Goal: Task Accomplishment & Management: Complete application form

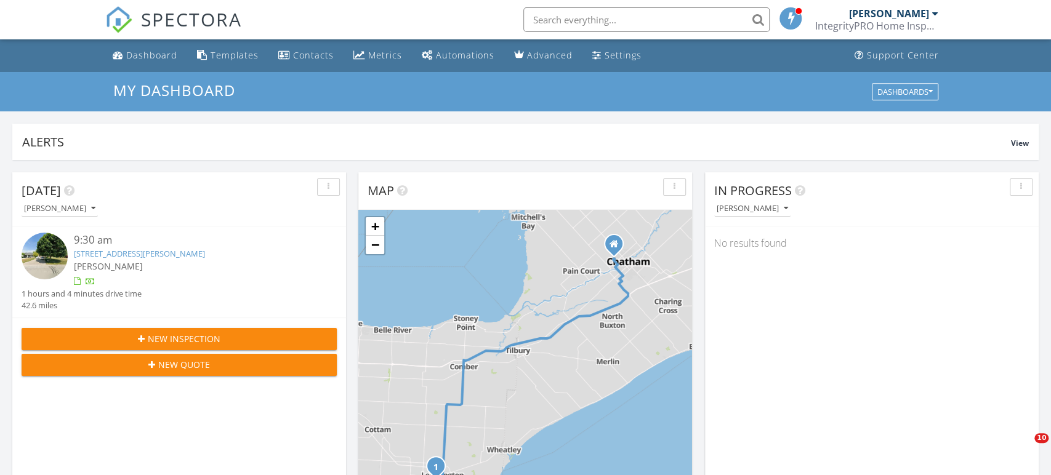
scroll to position [1120, 1051]
click at [145, 253] on link "28 Carter Ave, ON N8H 5E1" at bounding box center [139, 253] width 131 height 11
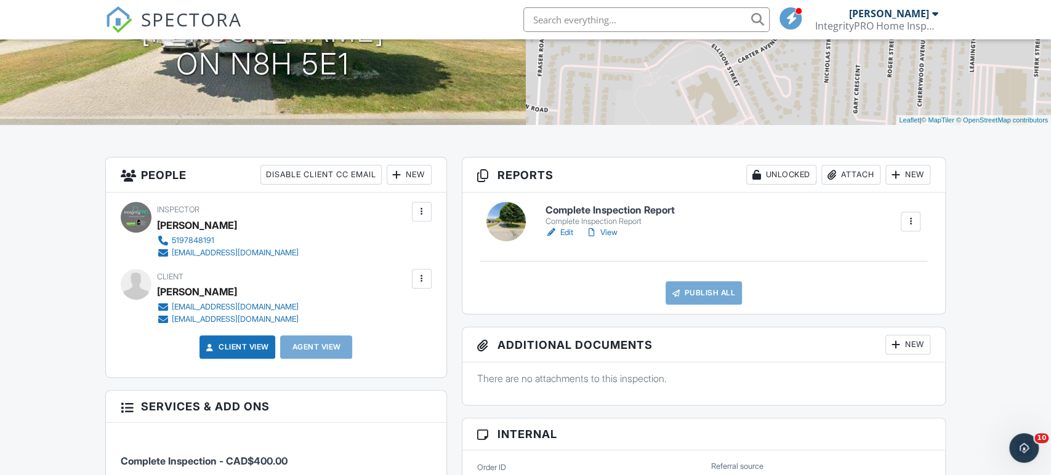
click at [660, 223] on div "Complete Inspection Report" at bounding box center [609, 222] width 129 height 10
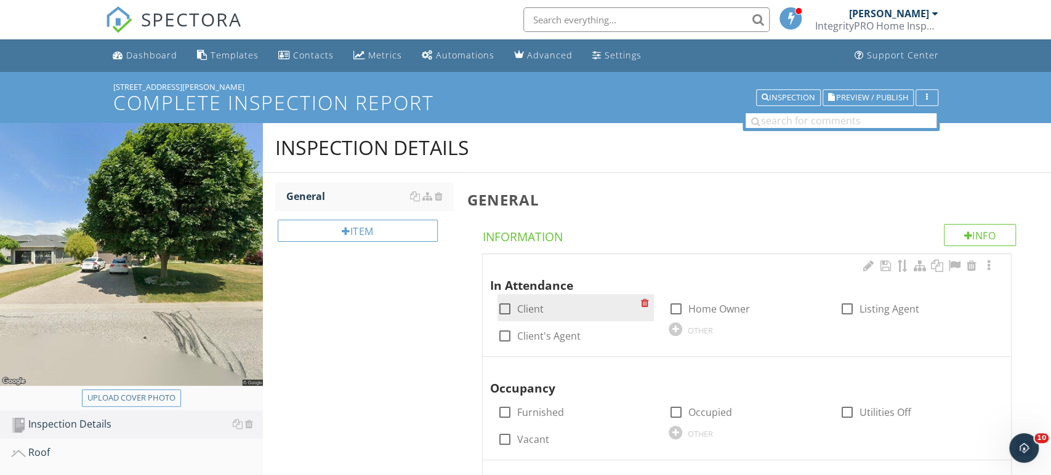
click at [517, 308] on label "Client" at bounding box center [530, 309] width 26 height 12
checkbox input "true"
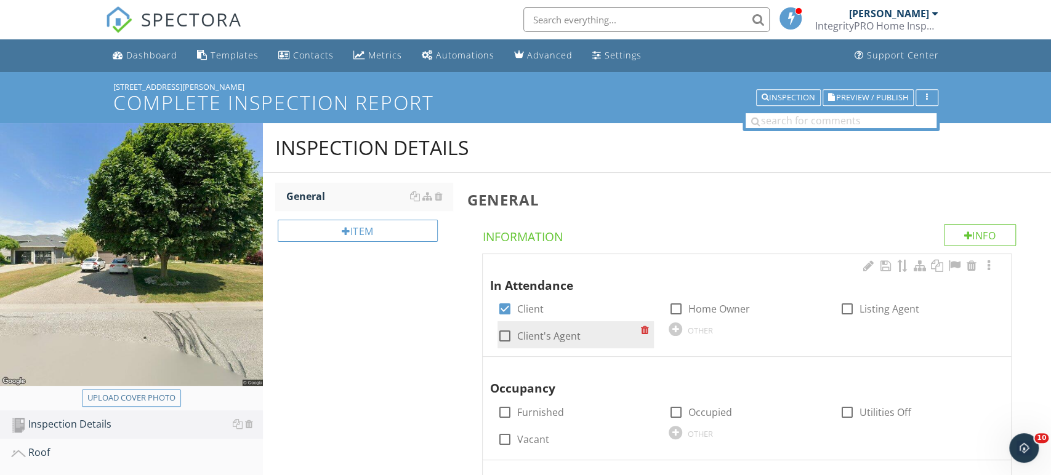
click at [528, 339] on label "Client's Agent" at bounding box center [548, 336] width 63 height 12
checkbox input "true"
click at [167, 397] on div "Upload cover photo" at bounding box center [131, 398] width 88 height 12
type input "C:\fakepath\20250929_093903.jpg"
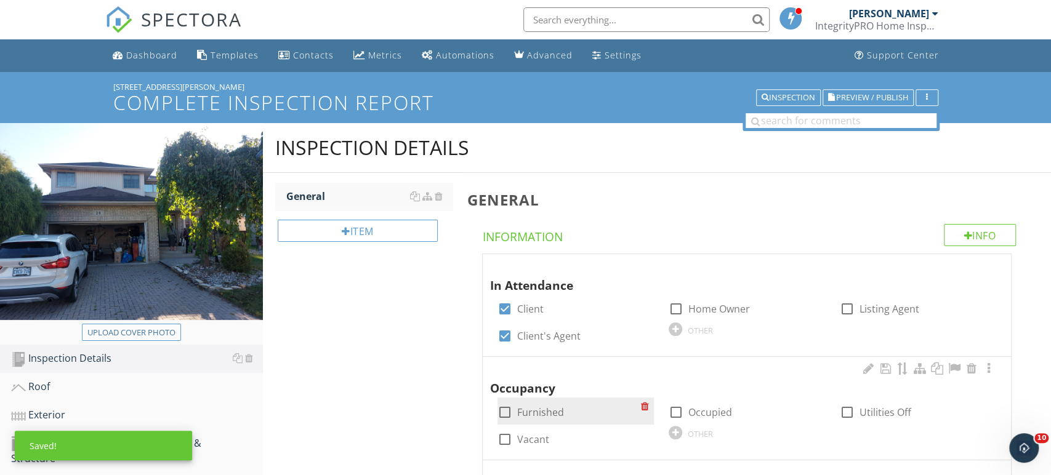
click at [542, 410] on label "Furnished" at bounding box center [540, 412] width 47 height 12
checkbox input "true"
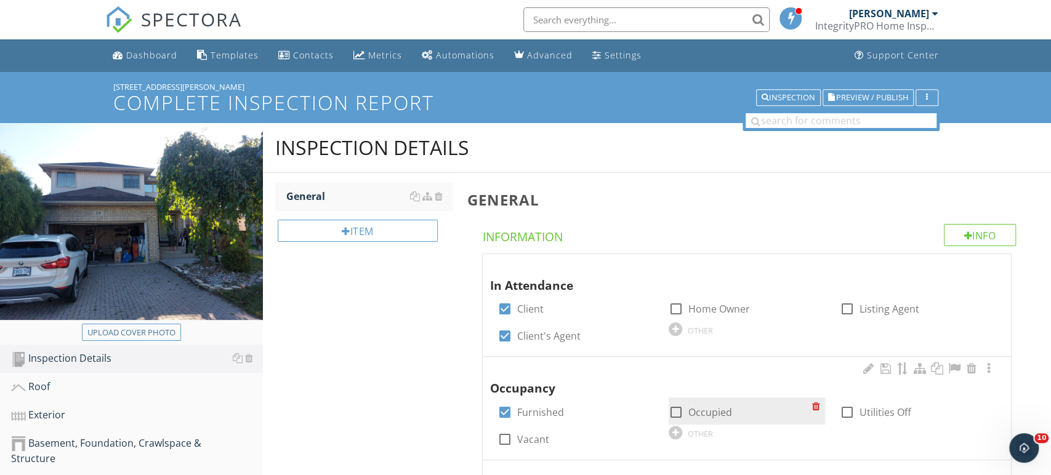
click at [707, 410] on label "Occupied" at bounding box center [710, 412] width 44 height 12
checkbox input "true"
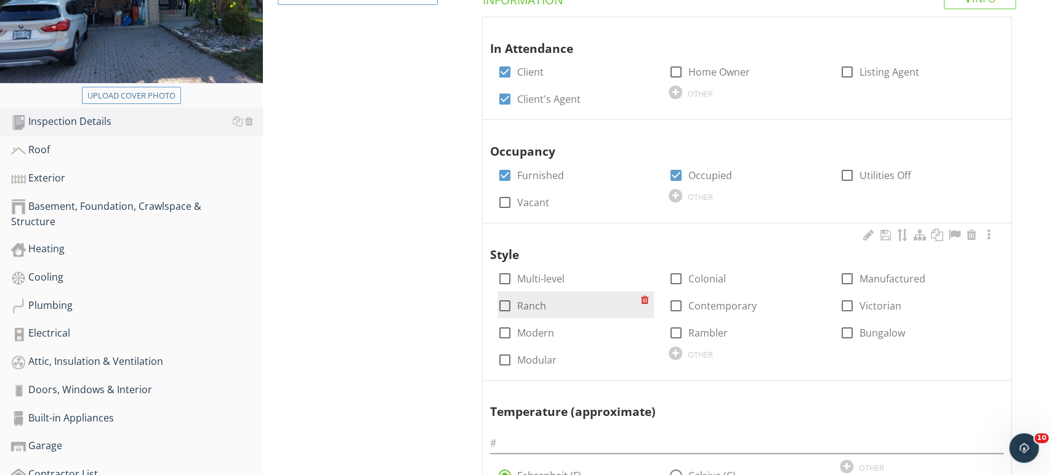
scroll to position [239, 0]
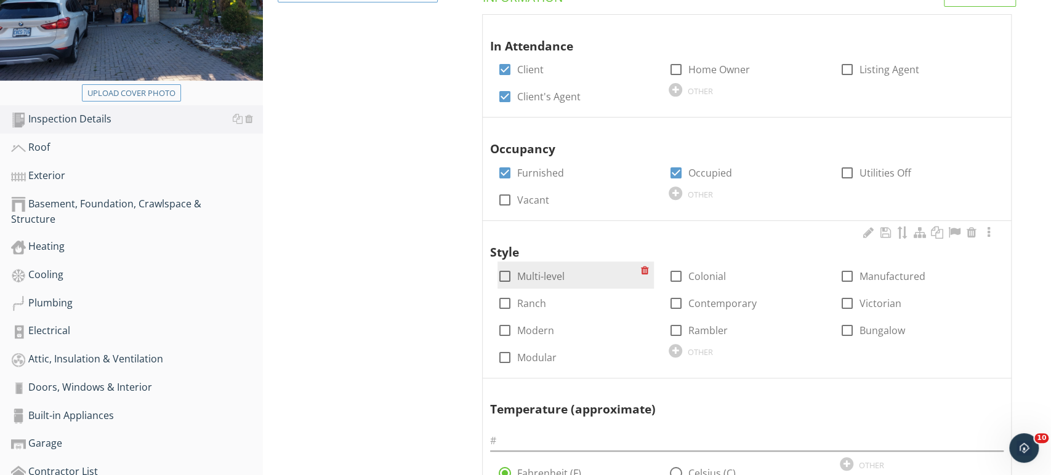
drag, startPoint x: 549, startPoint y: 262, endPoint x: 548, endPoint y: 271, distance: 8.7
click at [549, 262] on div "check_box_outline_blank Multi-level" at bounding box center [575, 275] width 156 height 27
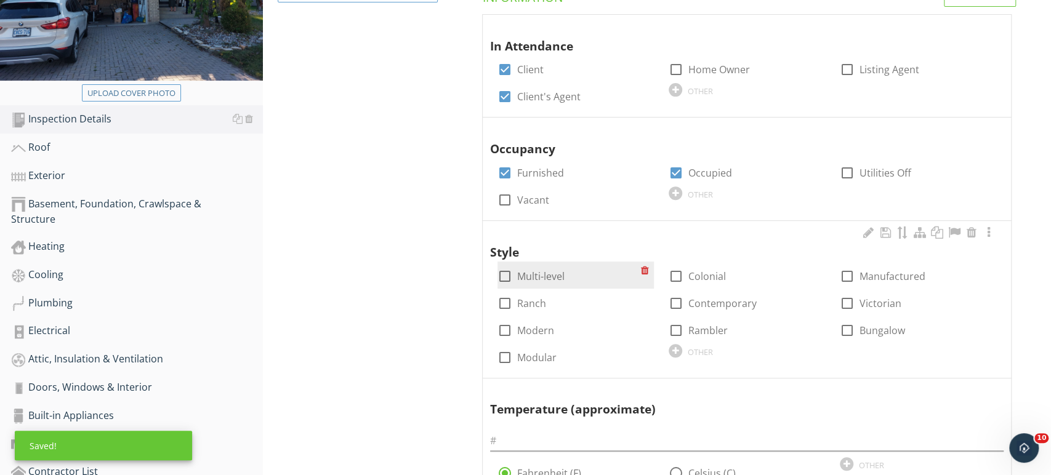
click at [548, 271] on label "Multi-level" at bounding box center [540, 276] width 47 height 12
checkbox input "true"
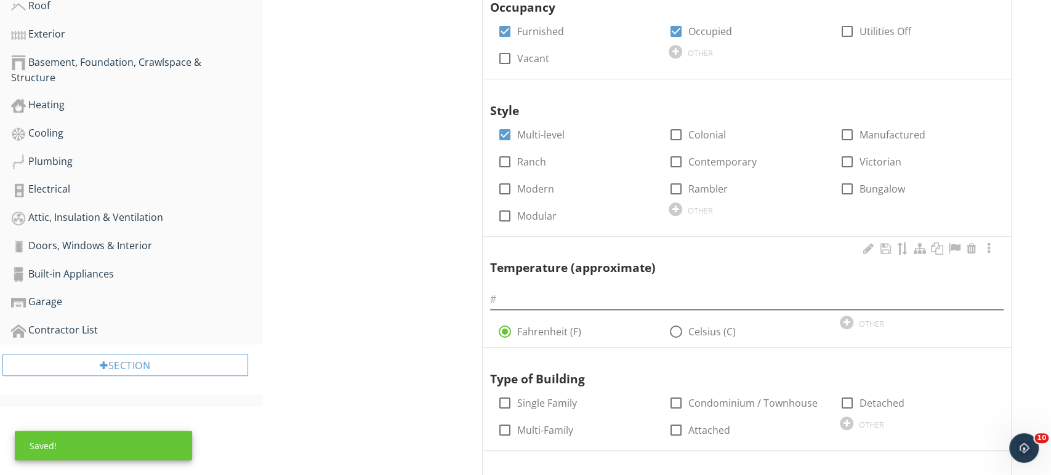
scroll to position [382, 0]
click at [587, 299] on input "text" at bounding box center [746, 299] width 513 height 20
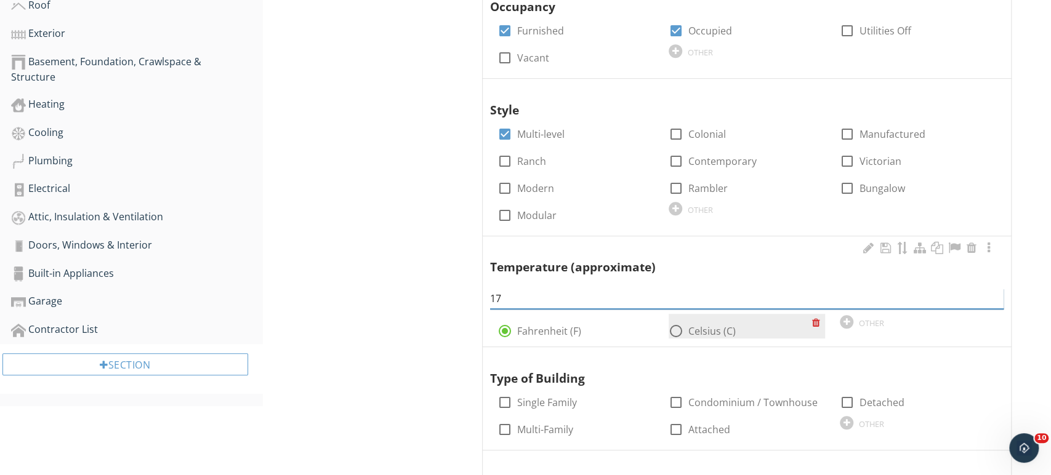
type input "17"
drag, startPoint x: 710, startPoint y: 319, endPoint x: 709, endPoint y: 331, distance: 11.7
click at [710, 319] on div "radio_button_unchecked Celsius (C)" at bounding box center [747, 326] width 156 height 25
click at [709, 331] on label "Celsius (C)" at bounding box center [711, 331] width 47 height 12
radio input "false"
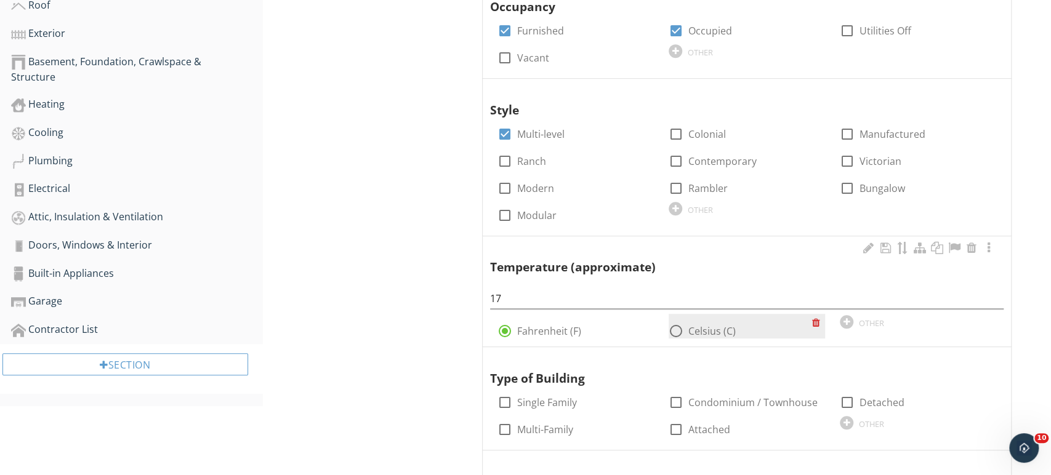
radio input "true"
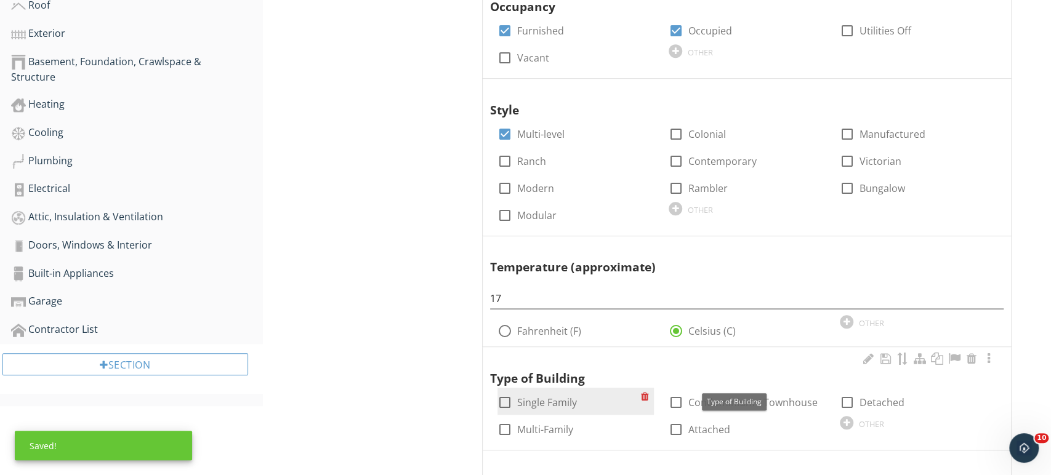
click at [573, 398] on label "Single Family" at bounding box center [547, 402] width 60 height 12
checkbox input "true"
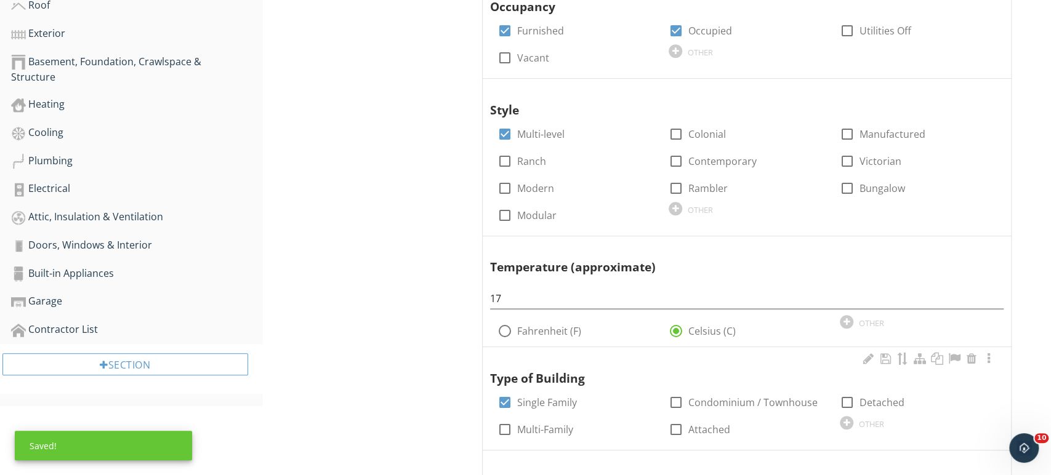
drag, startPoint x: 794, startPoint y: 398, endPoint x: 828, endPoint y: 397, distance: 33.9
click at [795, 398] on label "Condominium / Townhouse" at bounding box center [752, 402] width 129 height 12
checkbox input "true"
click at [866, 400] on label "Detached" at bounding box center [881, 402] width 45 height 12
checkbox input "true"
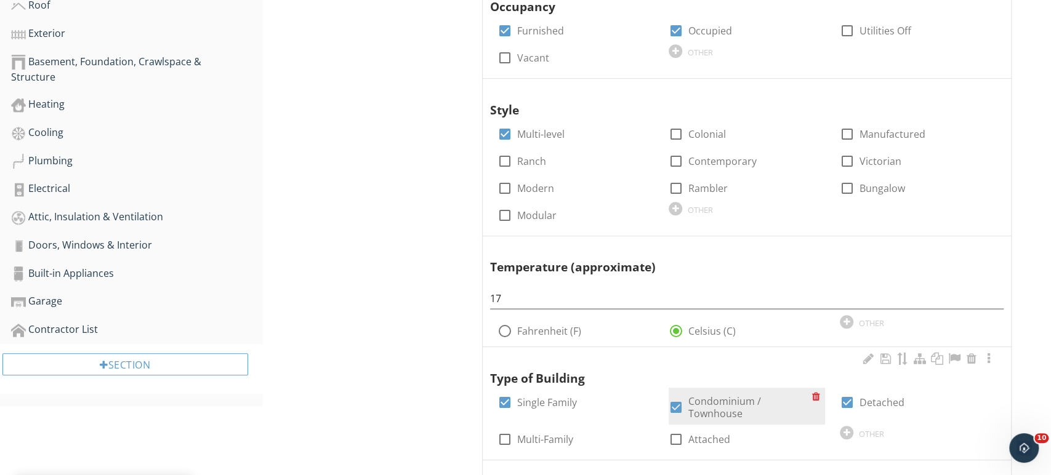
click at [736, 403] on label "Condominium / Townhouse" at bounding box center [750, 407] width 124 height 25
checkbox input "false"
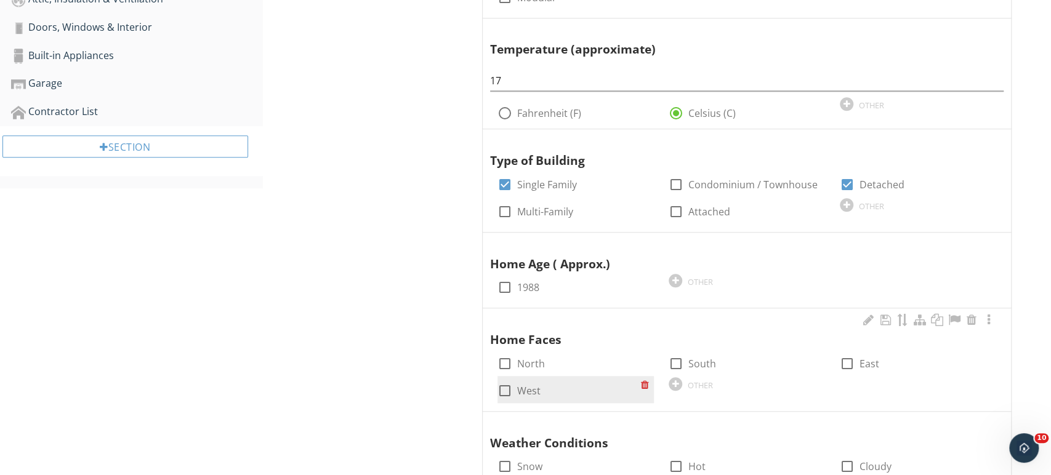
scroll to position [621, 0]
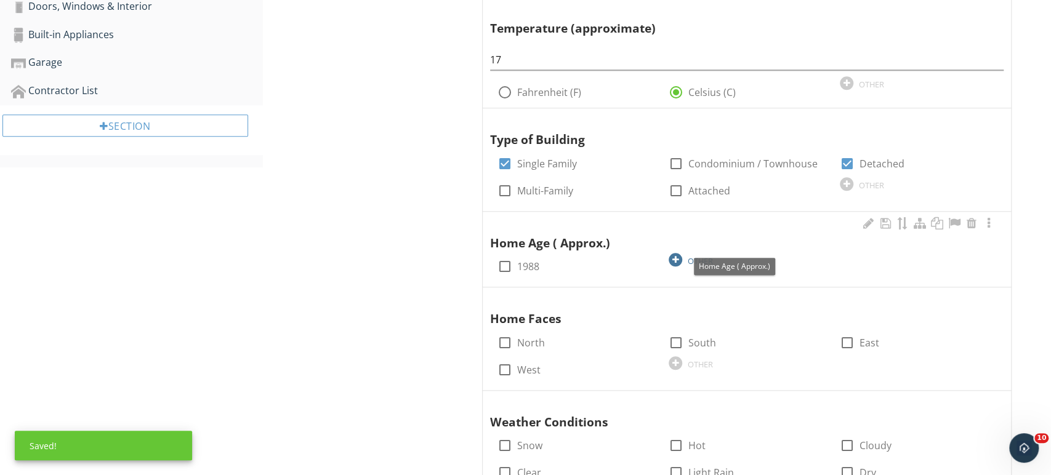
click at [693, 258] on div "OTHER" at bounding box center [700, 261] width 25 height 10
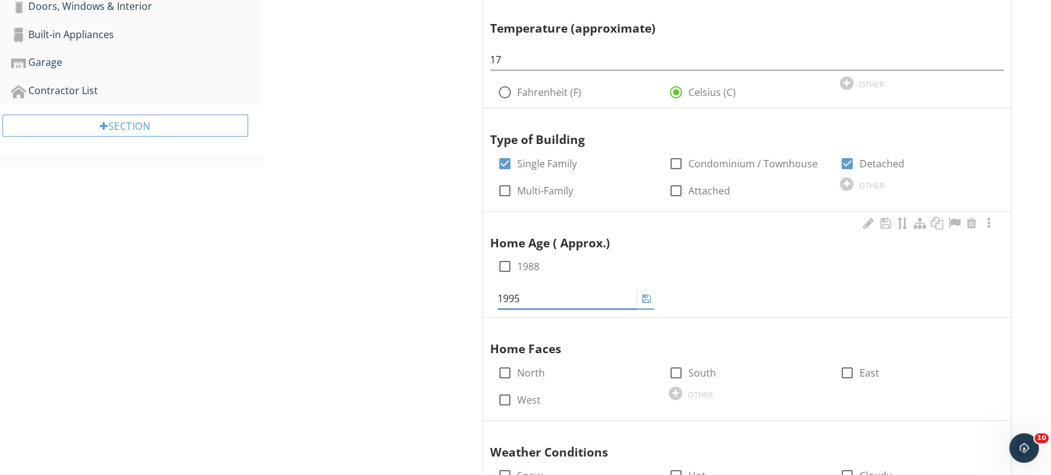
type input "1995"
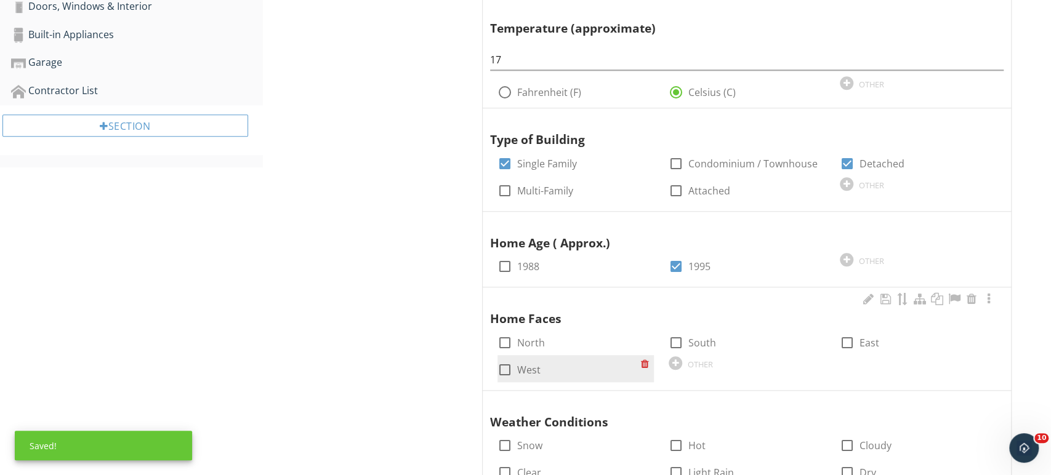
click at [535, 370] on label "West" at bounding box center [528, 370] width 23 height 12
checkbox input "true"
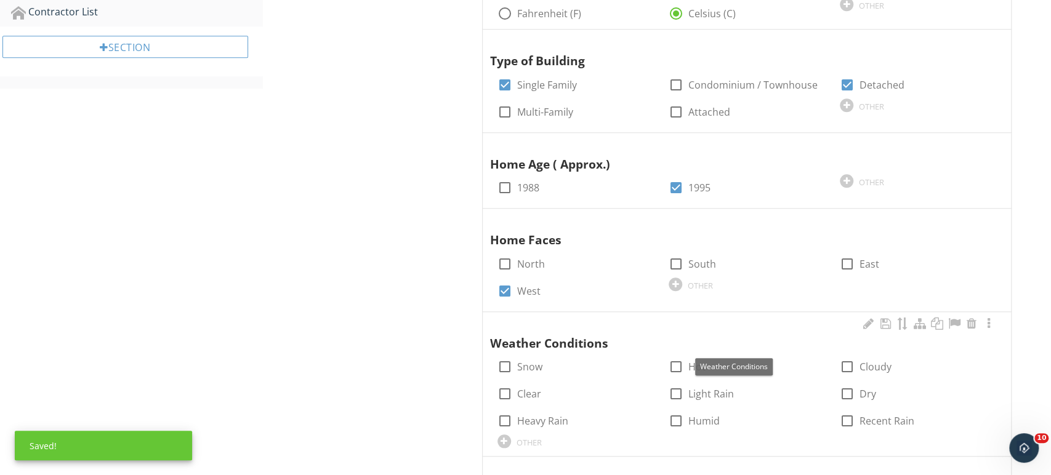
scroll to position [704, 0]
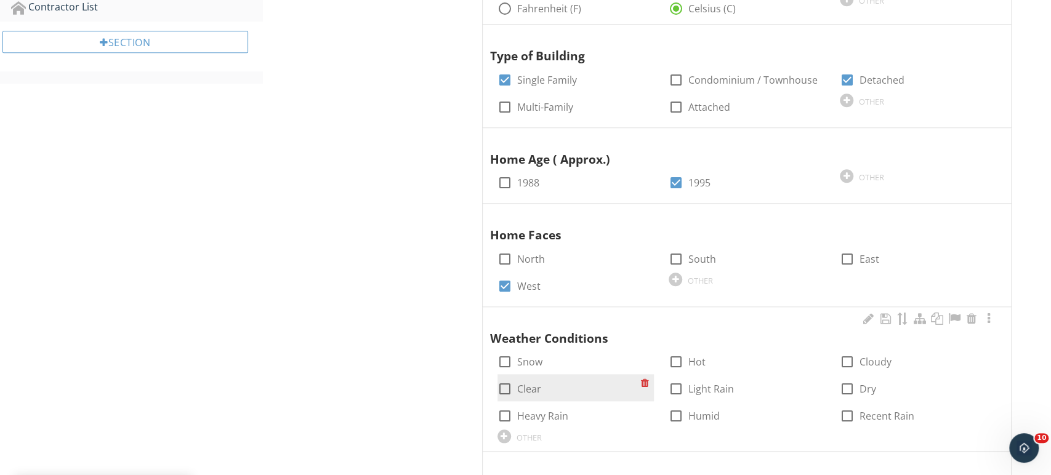
click at [526, 386] on label "Clear" at bounding box center [529, 389] width 24 height 12
checkbox input "true"
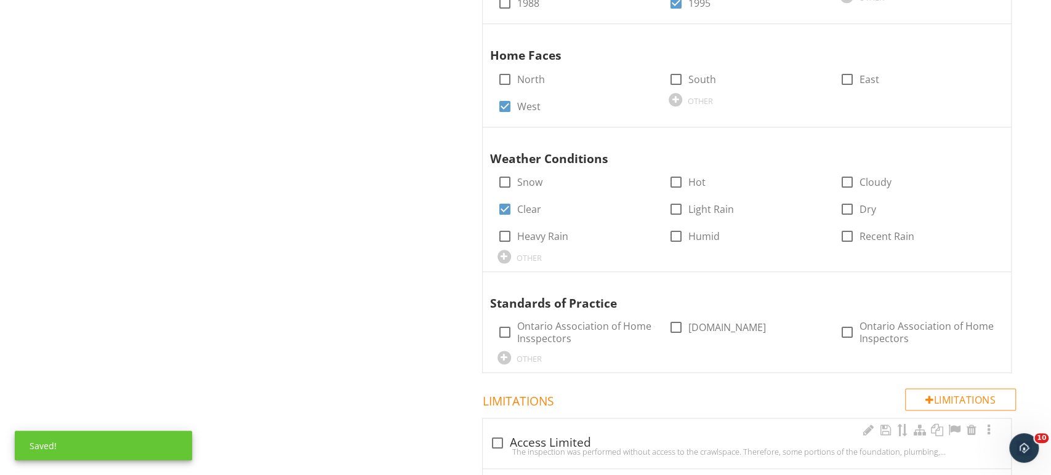
scroll to position [909, 0]
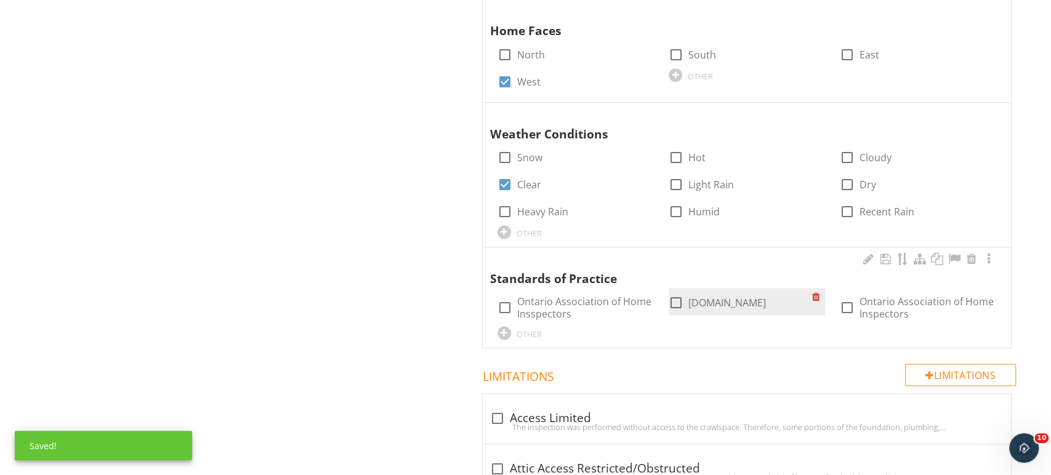
click at [689, 303] on label "OAHI.com" at bounding box center [727, 303] width 78 height 12
checkbox input "true"
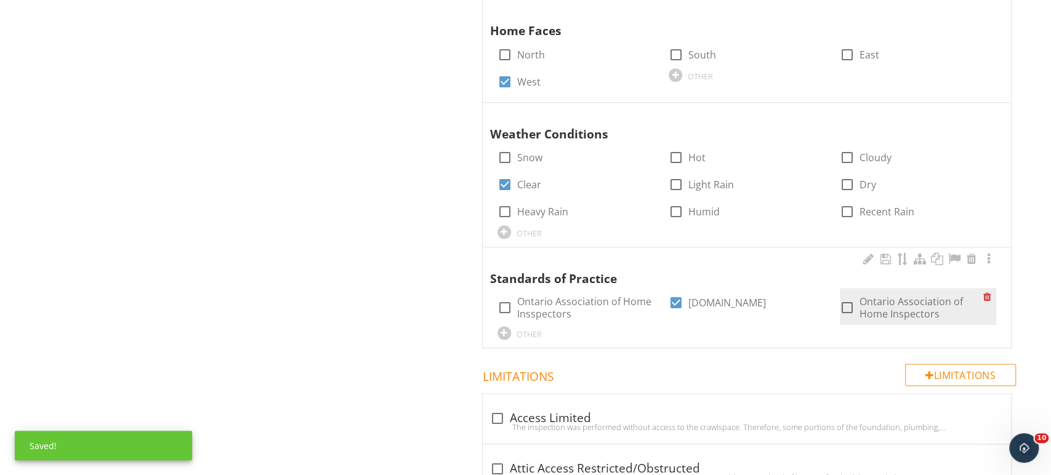
click at [869, 303] on label "Ontario Association of Home Inspectors" at bounding box center [921, 308] width 124 height 25
checkbox input "true"
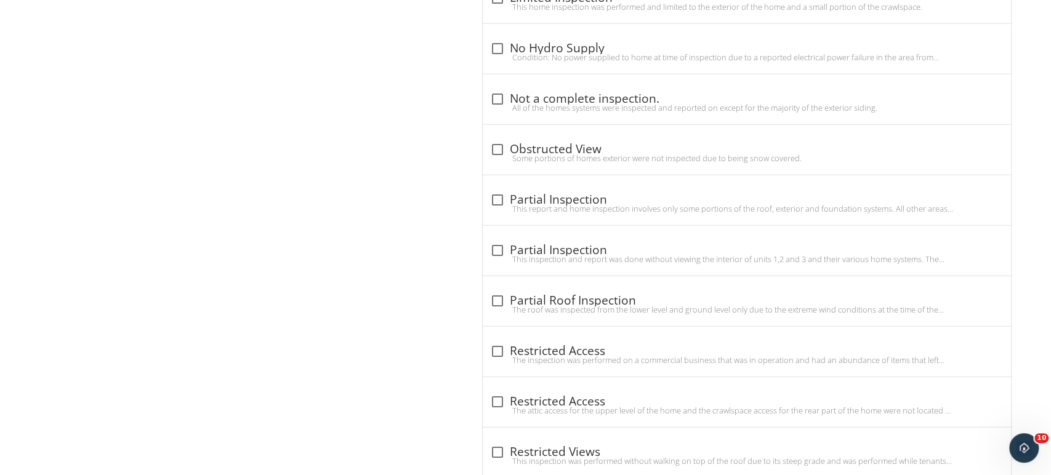
scroll to position [1978, 0]
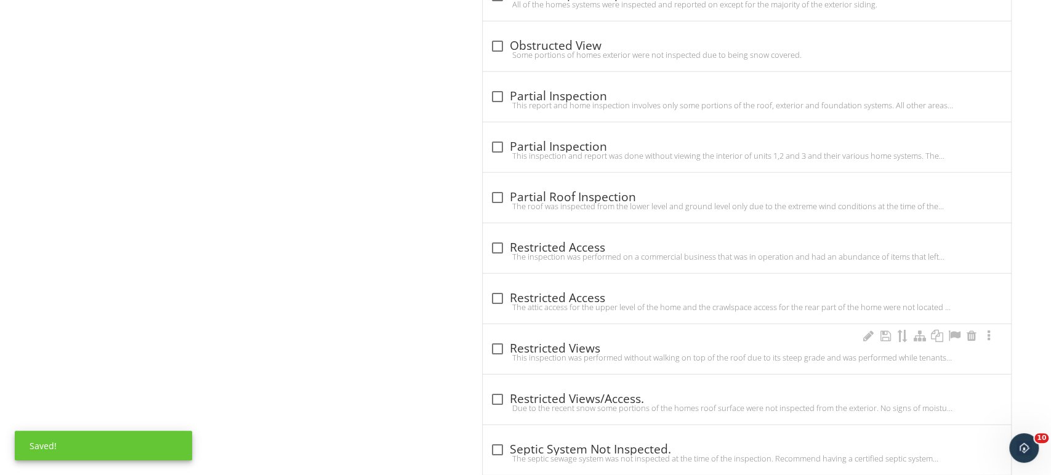
click at [636, 353] on div "This inspection was performed without walking on top of the roof due to its ste…" at bounding box center [746, 358] width 513 height 10
checkbox input "true"
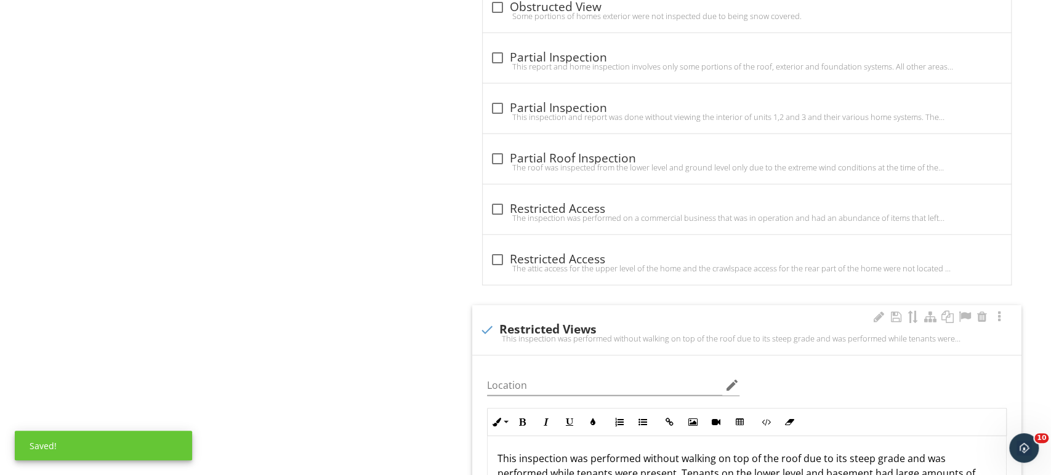
scroll to position [2119, 0]
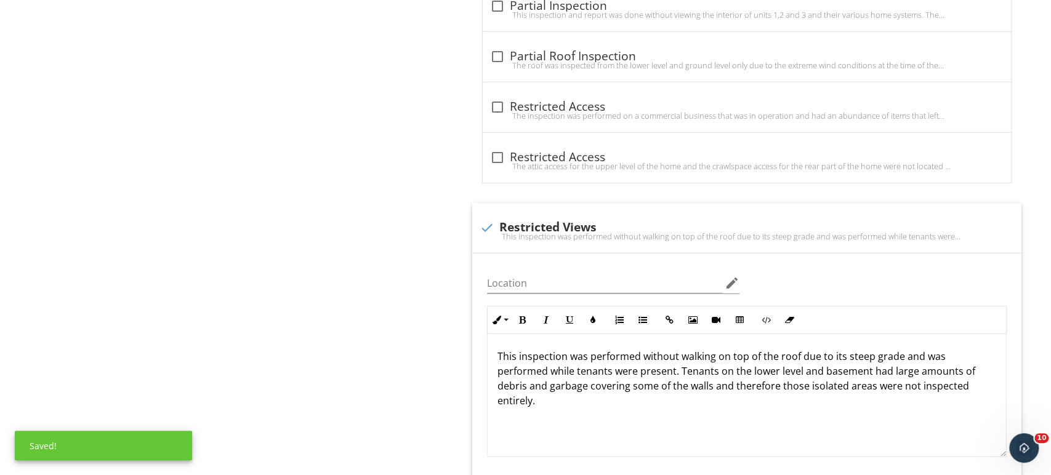
drag, startPoint x: 694, startPoint y: 390, endPoint x: 170, endPoint y: 316, distance: 529.1
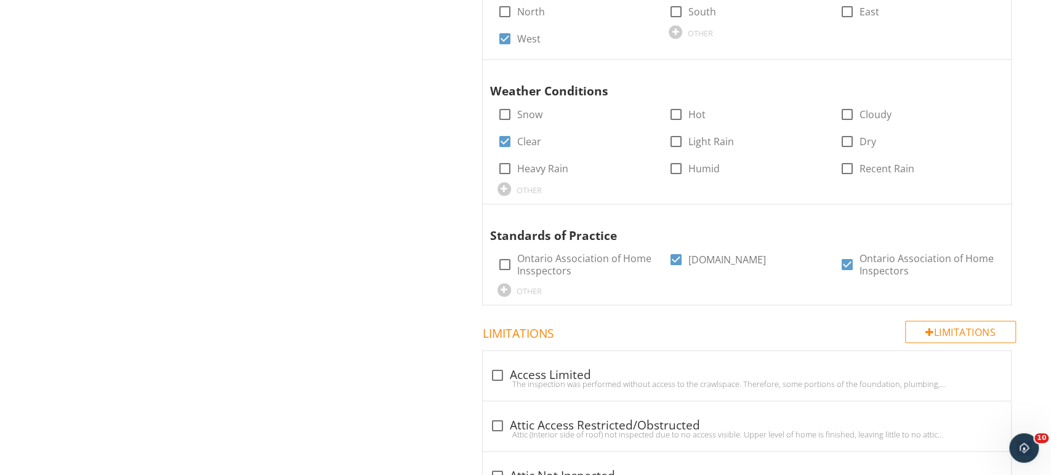
scroll to position [164, 0]
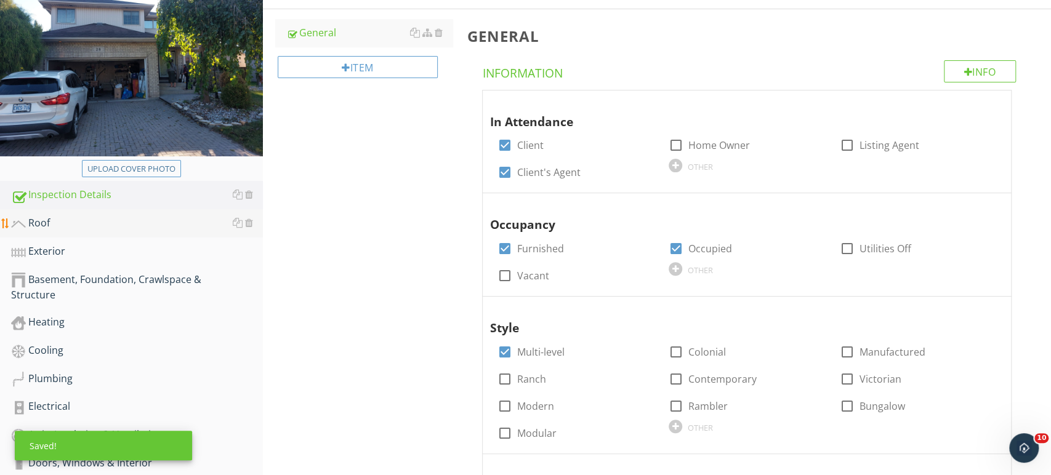
click at [118, 220] on div "Roof" at bounding box center [137, 223] width 252 height 16
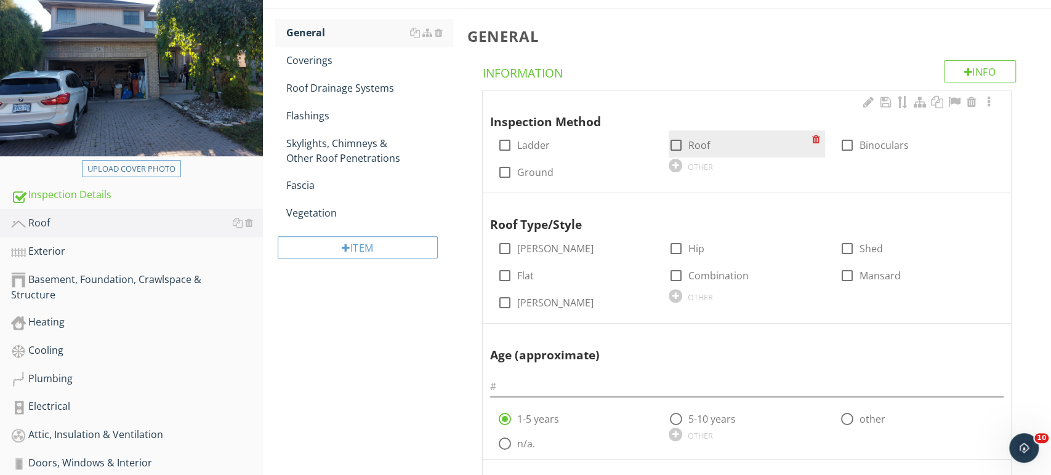
click at [677, 146] on div at bounding box center [676, 145] width 21 height 21
checkbox input "true"
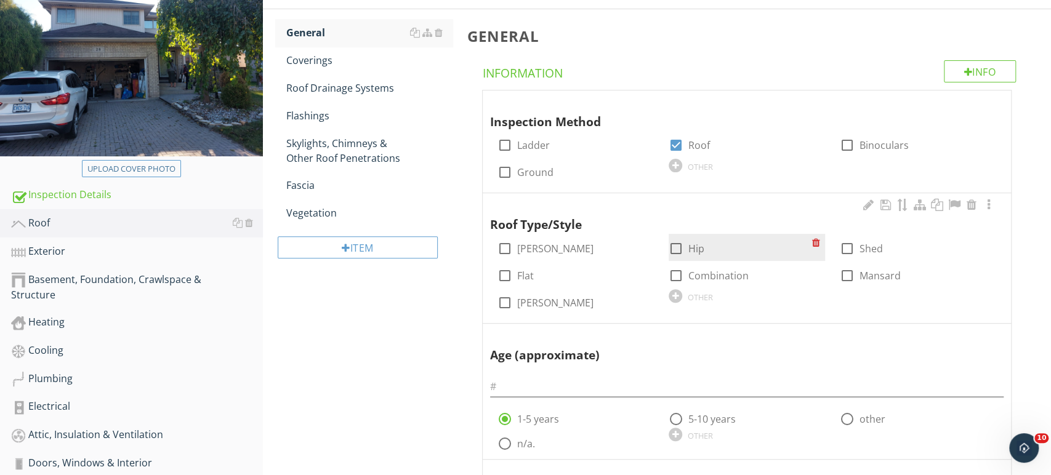
click at [700, 251] on label "Hip" at bounding box center [696, 249] width 16 height 12
checkbox input "true"
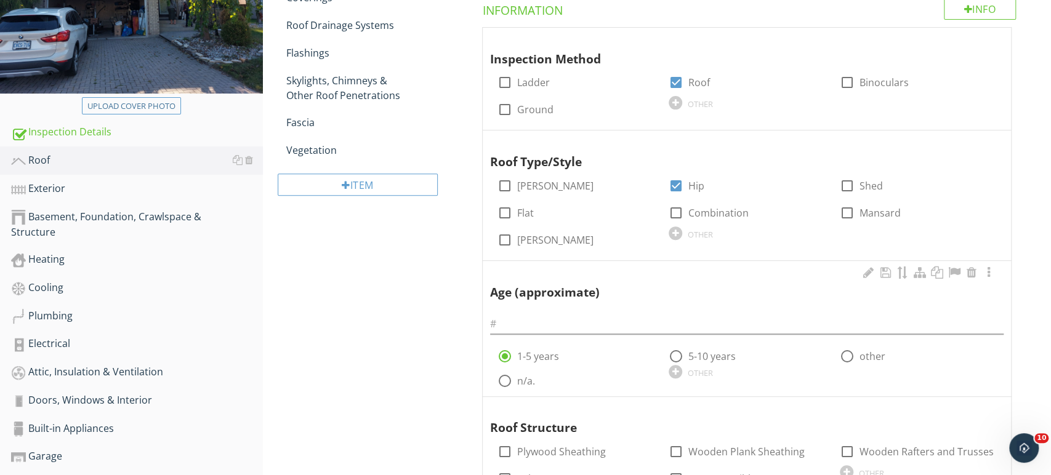
scroll to position [238, 0]
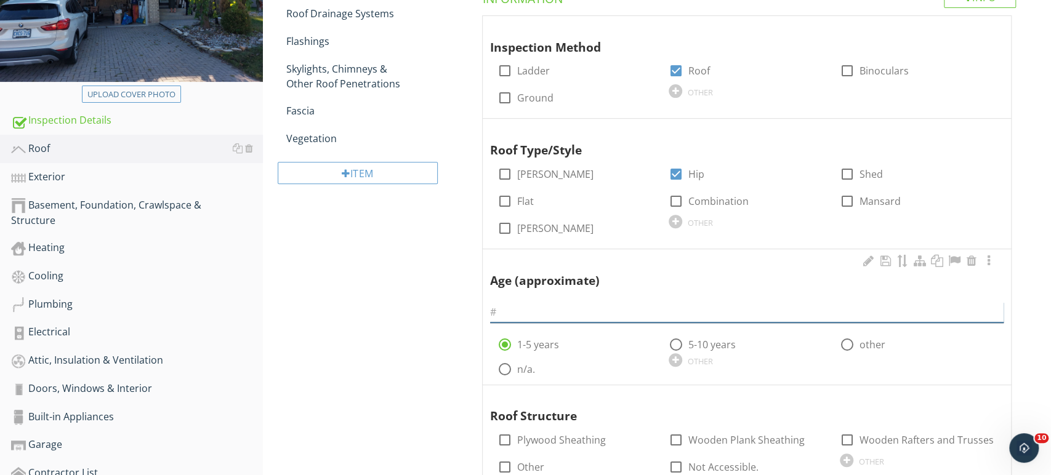
click at [649, 307] on input "text" at bounding box center [746, 312] width 513 height 20
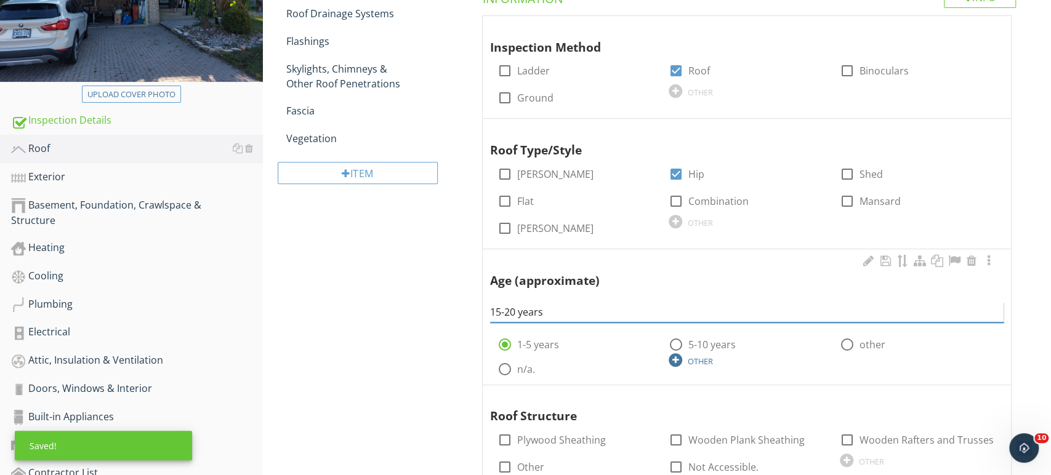
type input "15-20 years"
click at [701, 354] on div "OTHER" at bounding box center [747, 359] width 156 height 15
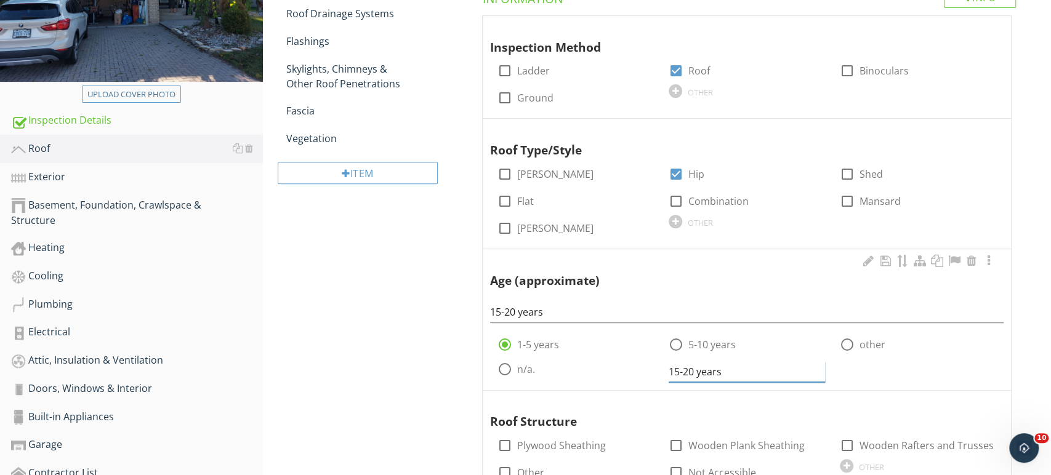
type input "15-20 years"
radio input "false"
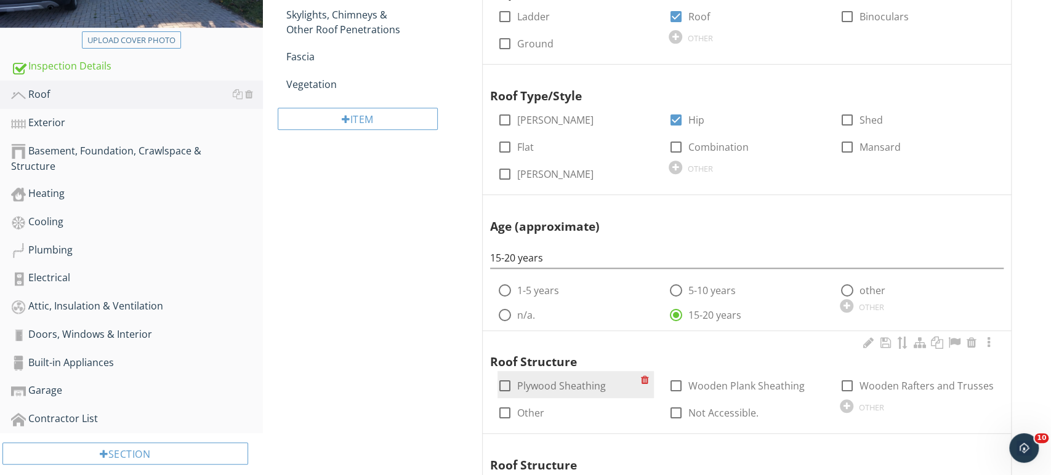
scroll to position [293, 0]
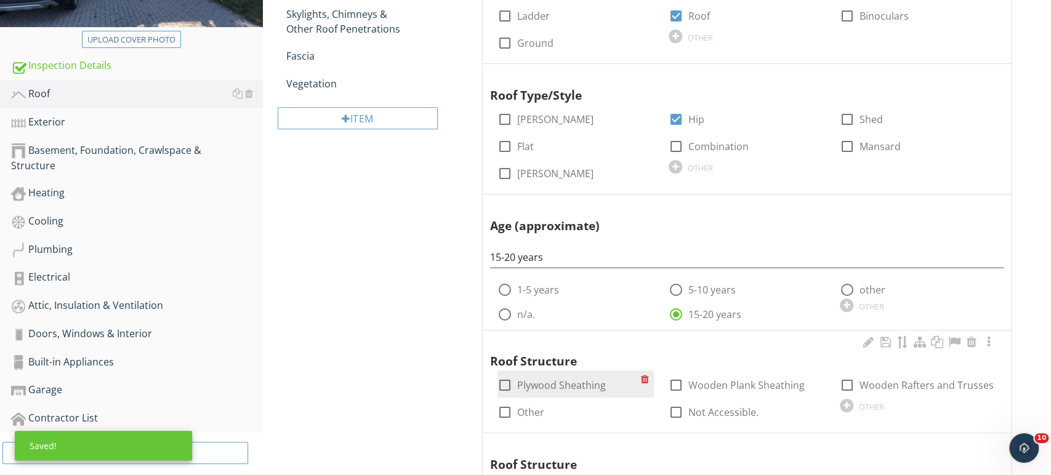
click at [597, 383] on label "Plywood Sheathing" at bounding box center [561, 385] width 89 height 12
checkbox input "true"
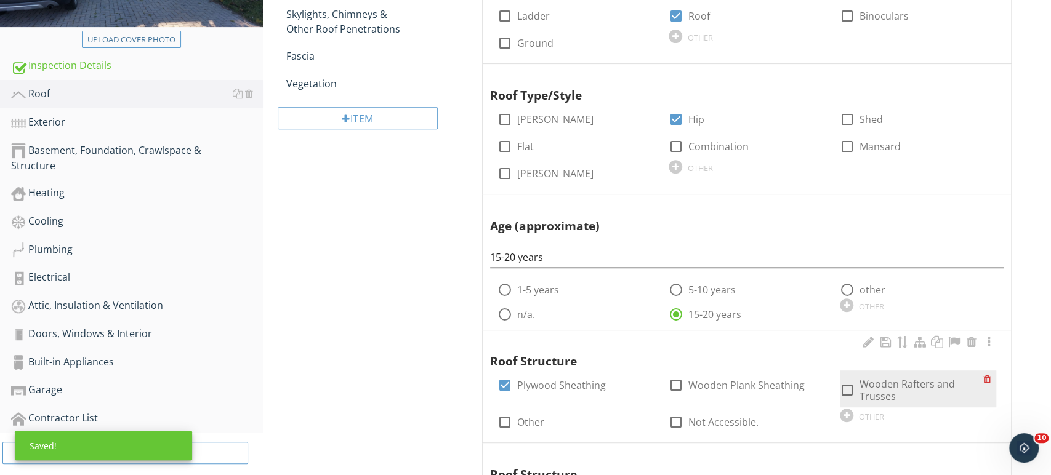
click at [875, 387] on label "Wooden Rafters and Trusses" at bounding box center [921, 390] width 124 height 25
checkbox input "true"
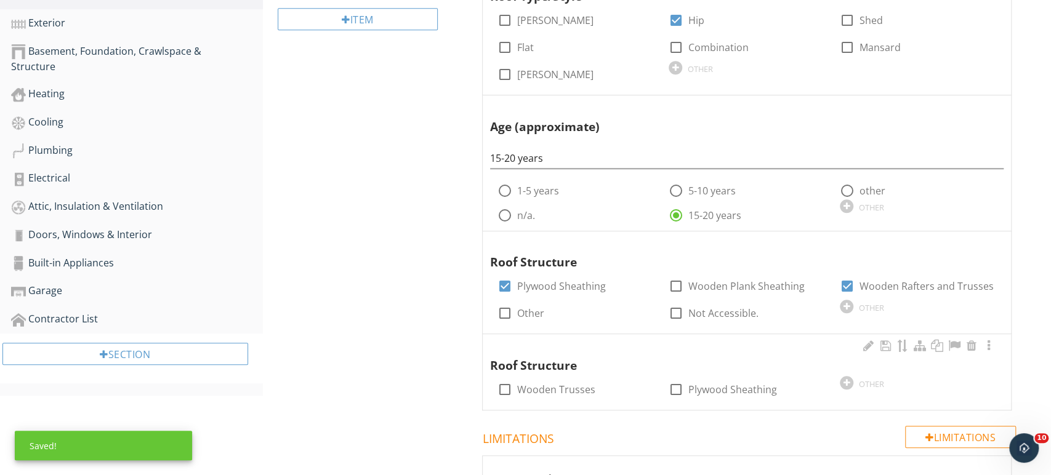
scroll to position [393, 0]
click at [974, 343] on div at bounding box center [971, 345] width 15 height 12
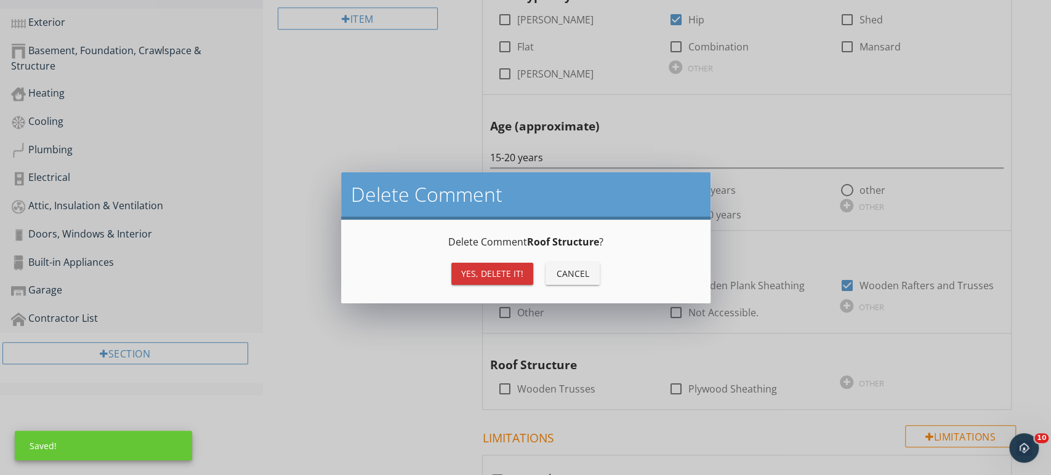
click at [506, 279] on div "Yes, Delete it!" at bounding box center [492, 273] width 62 height 13
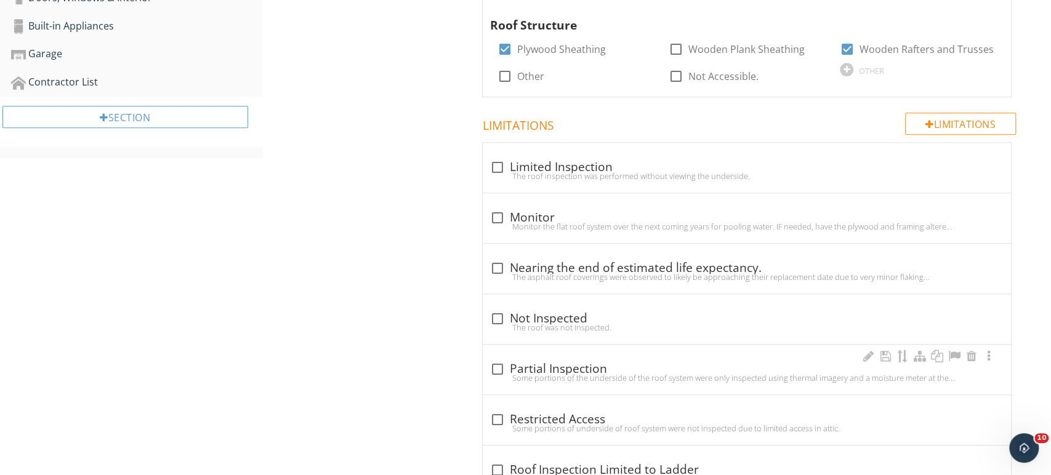
scroll to position [0, 0]
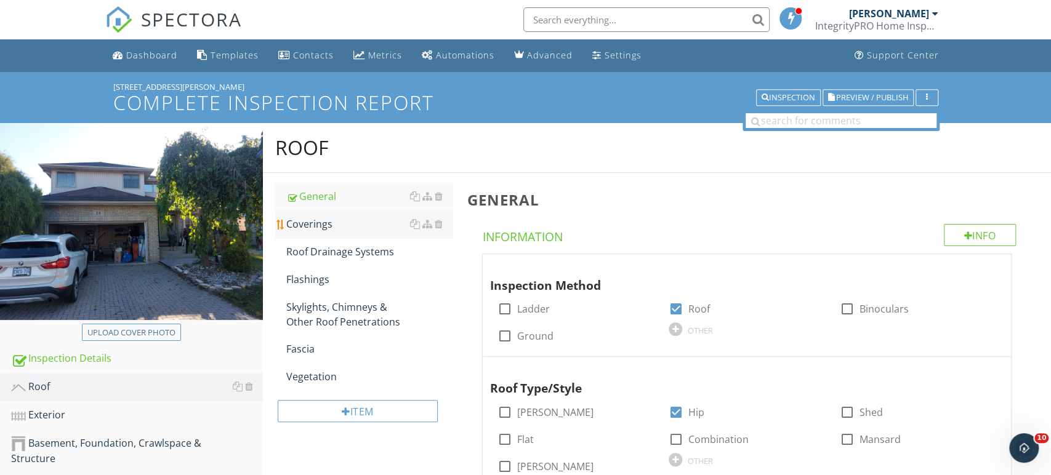
click at [372, 220] on div "Coverings" at bounding box center [369, 224] width 166 height 15
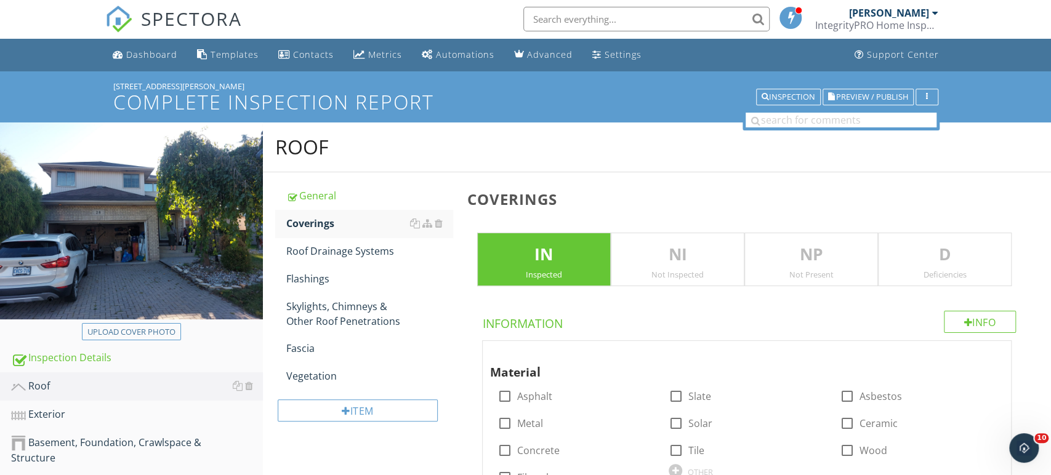
scroll to position [260, 0]
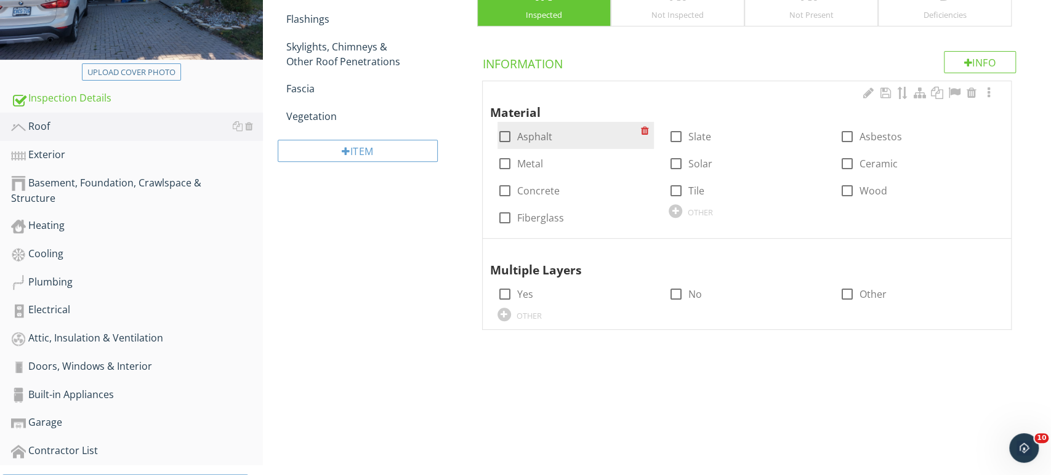
click at [528, 136] on label "Asphalt" at bounding box center [534, 137] width 35 height 12
checkbox input "true"
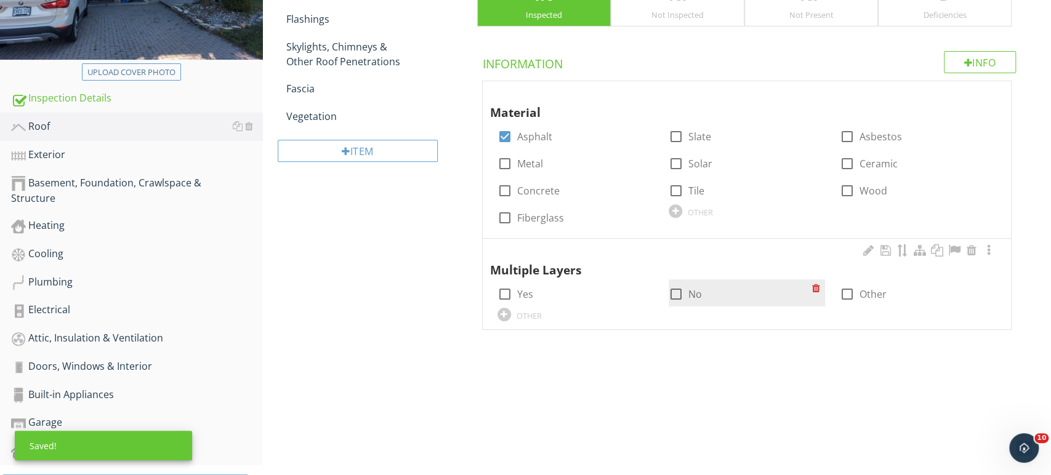
click at [674, 292] on div at bounding box center [676, 294] width 21 height 21
checkbox input "false"
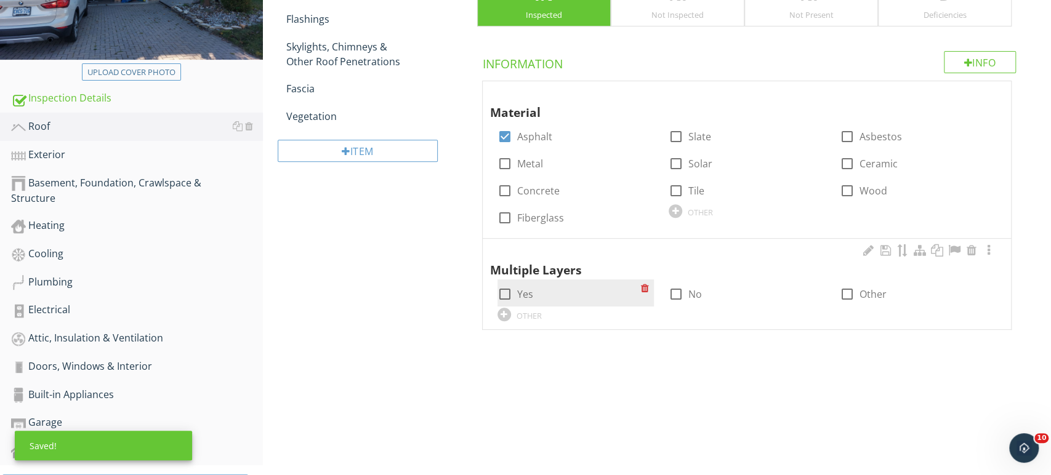
click at [525, 294] on label "Yes" at bounding box center [525, 294] width 16 height 12
checkbox input "true"
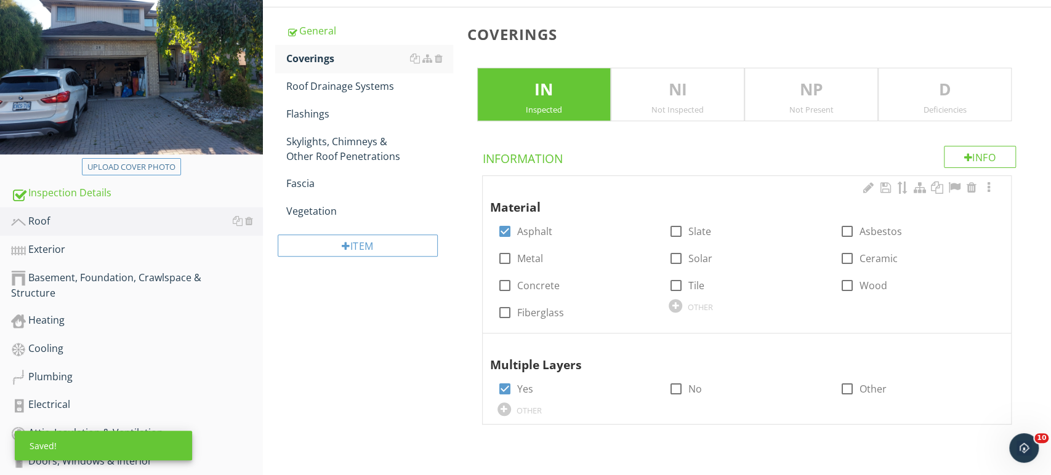
scroll to position [58, 0]
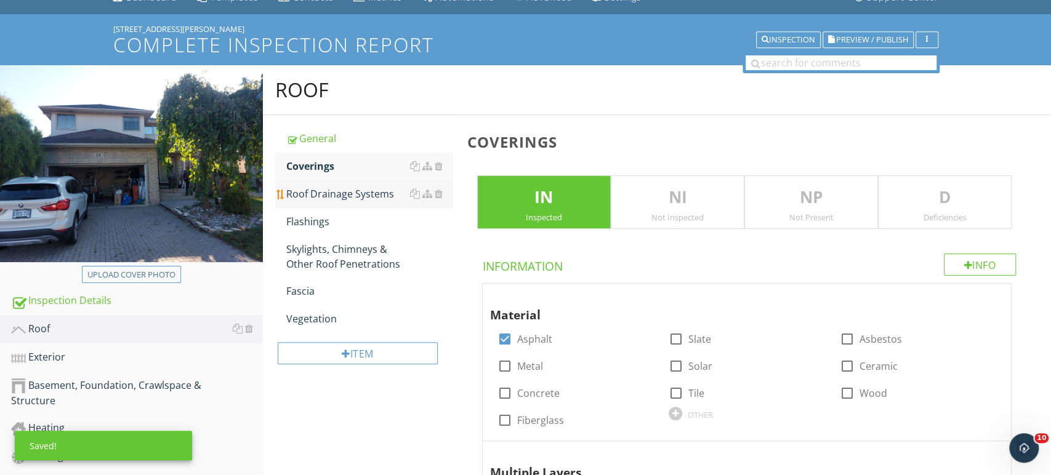
click at [372, 196] on div "Roof Drainage Systems" at bounding box center [369, 194] width 166 height 15
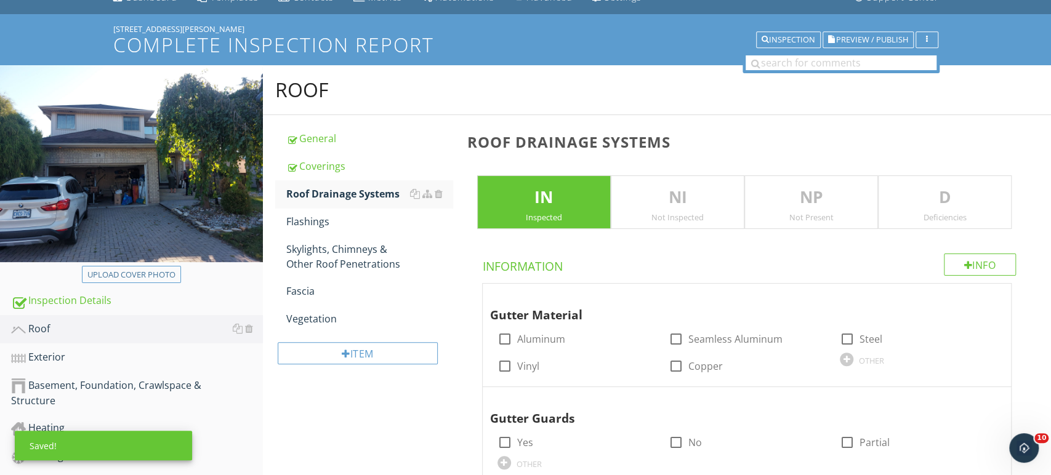
click at [982, 192] on p "D" at bounding box center [945, 197] width 132 height 25
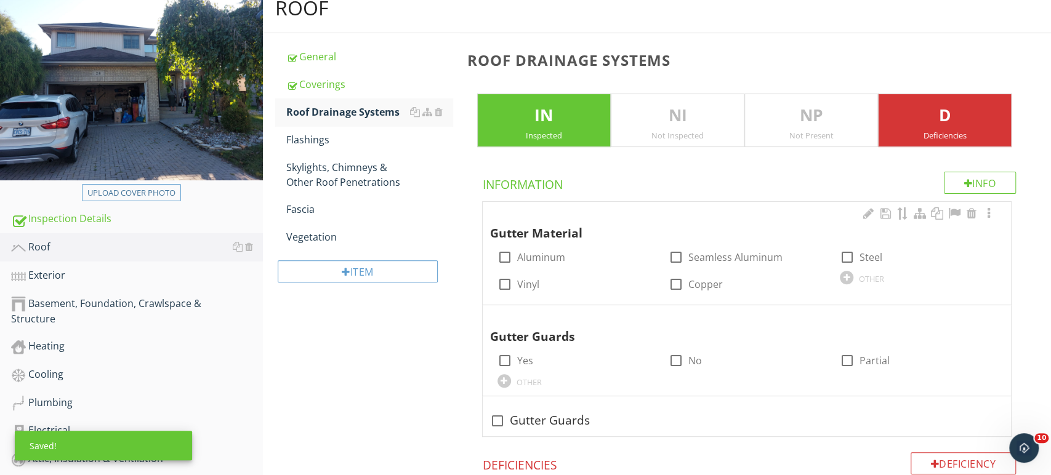
scroll to position [141, 0]
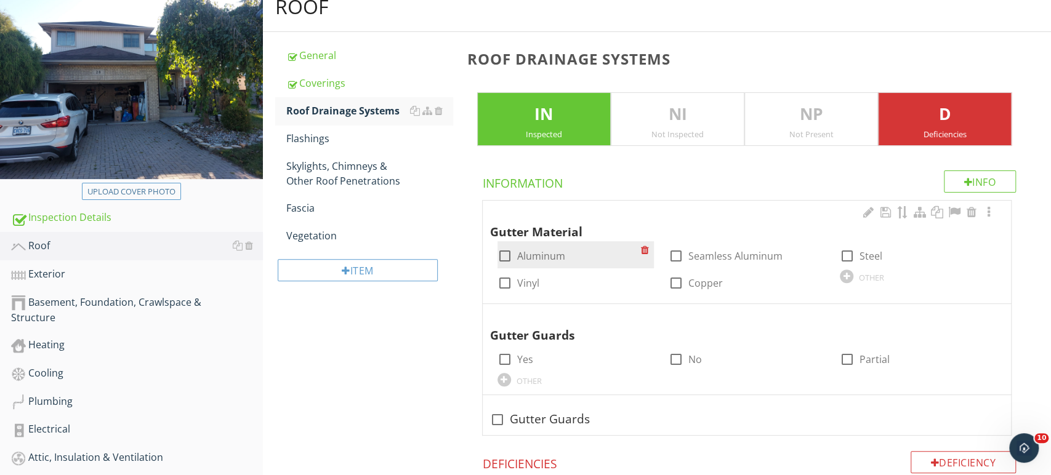
click at [536, 257] on label "Aluminum" at bounding box center [541, 256] width 48 height 12
checkbox input "true"
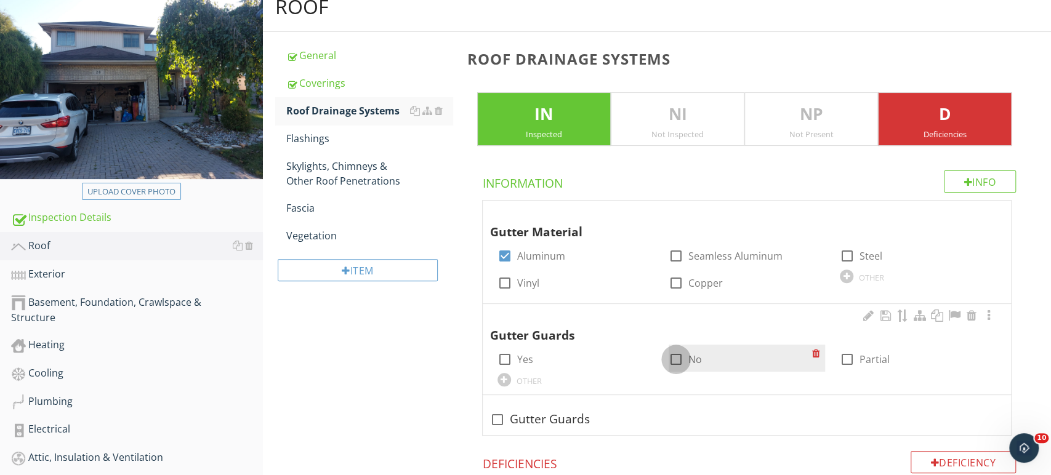
click at [681, 360] on div at bounding box center [676, 359] width 21 height 21
checkbox input "true"
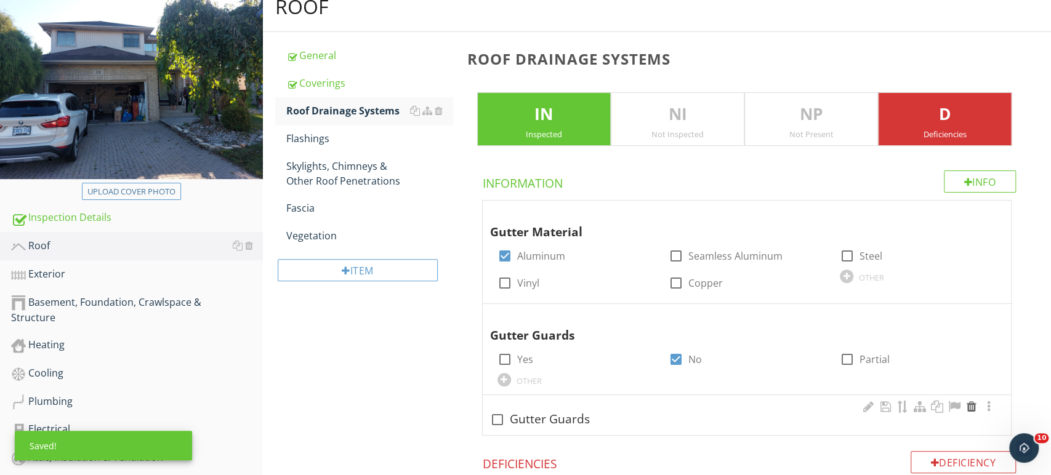
click at [973, 408] on div at bounding box center [971, 407] width 15 height 12
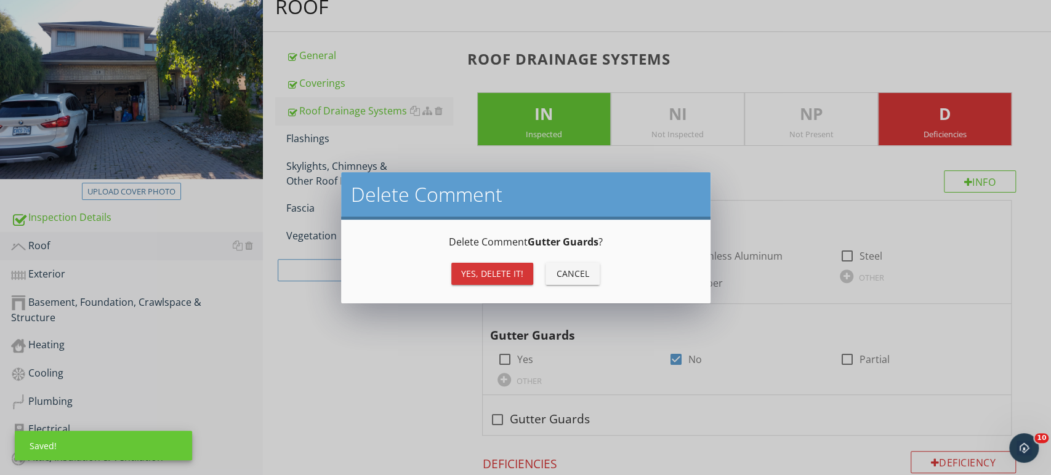
click at [507, 277] on div "Yes, Delete it!" at bounding box center [492, 273] width 62 height 13
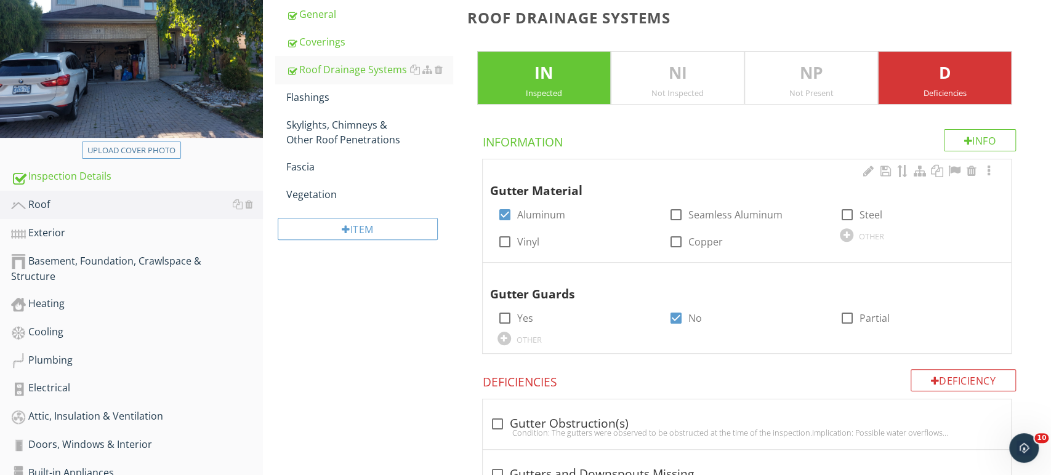
scroll to position [331, 0]
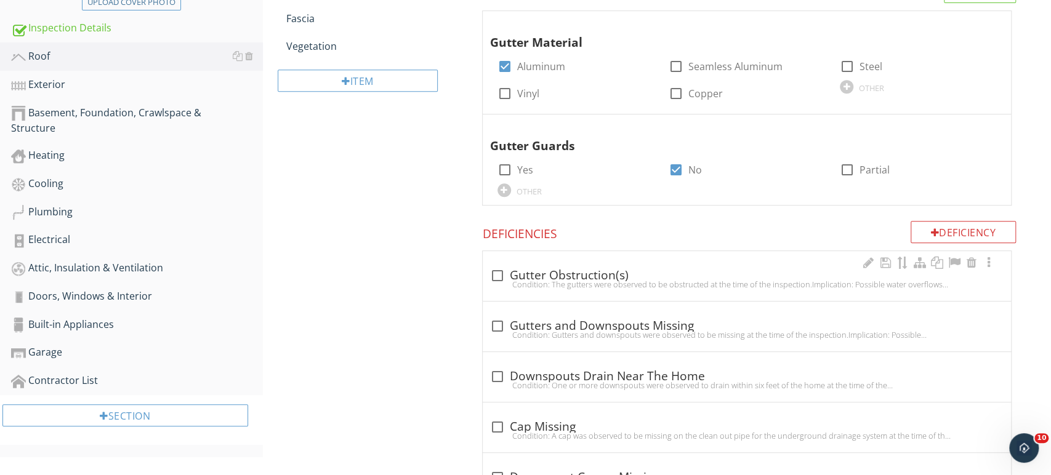
click at [624, 291] on div "check_box_outline_blank Gutter Obstruction(s) Condition: The gutters were obser…" at bounding box center [746, 279] width 513 height 27
checkbox input "true"
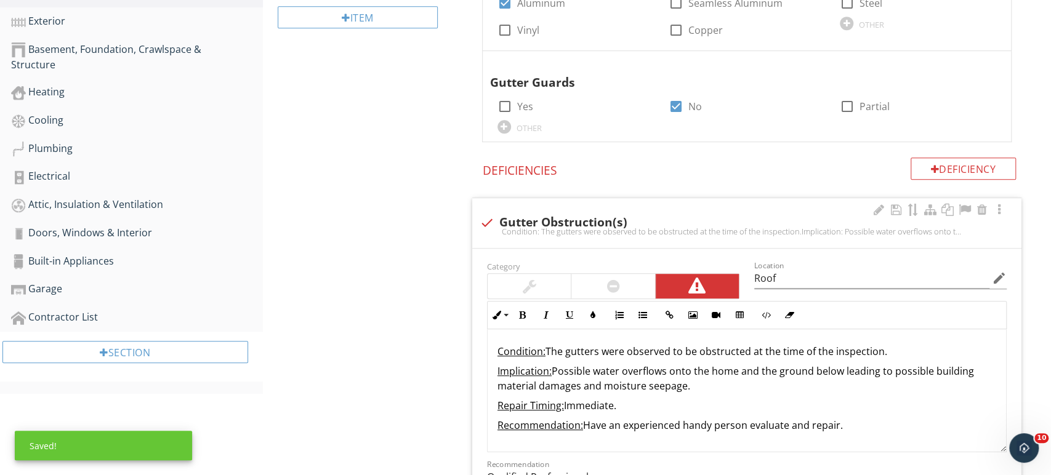
scroll to position [405, 0]
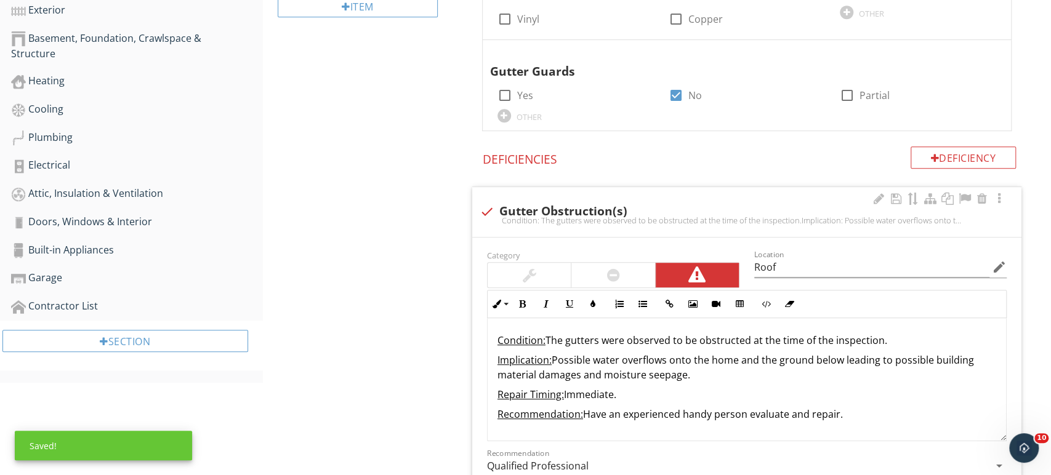
click at [895, 337] on p "Condition: The gutters were observed to be obstructed at the time of the inspec…" at bounding box center [746, 340] width 499 height 15
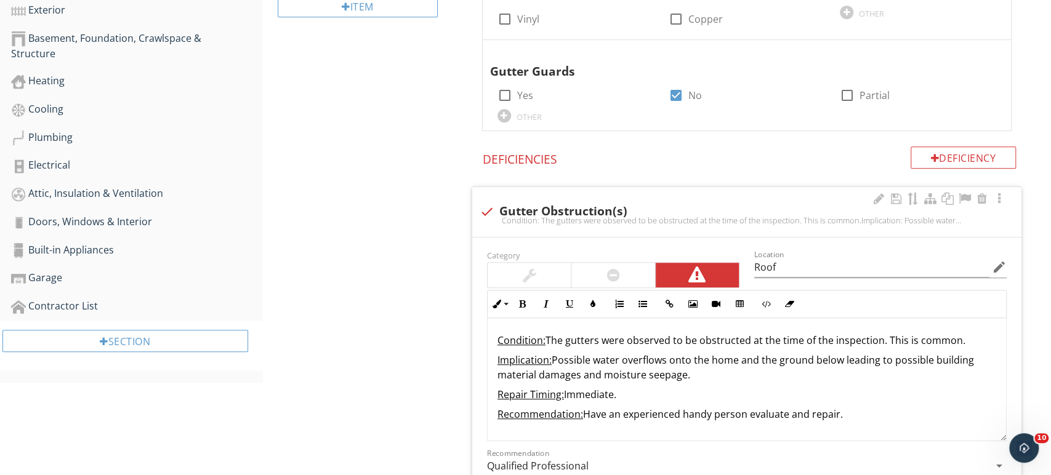
click at [931, 359] on p "Implication: Possible water overflows onto the home and the ground below leadin…" at bounding box center [746, 368] width 499 height 30
click at [598, 457] on input "Qualified Professional" at bounding box center [738, 466] width 502 height 20
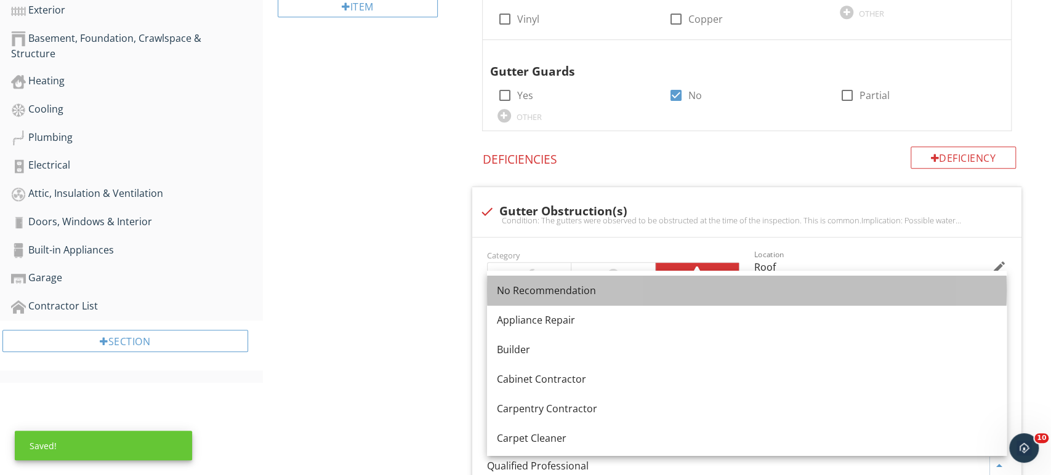
click at [537, 287] on div "No Recommendation" at bounding box center [747, 290] width 500 height 15
type input "No Recommendation"
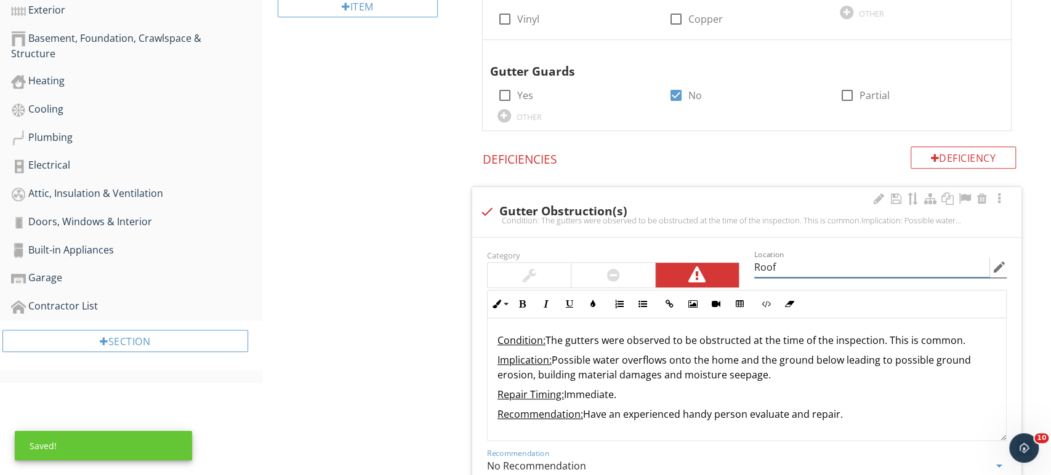
click at [825, 267] on input "Roof" at bounding box center [871, 267] width 235 height 20
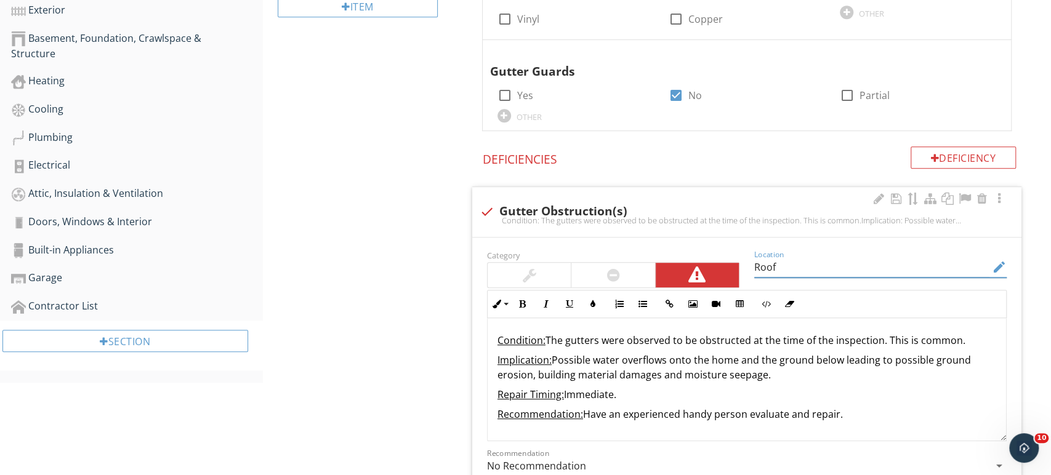
click at [615, 395] on p "Repair Timing: Immediate." at bounding box center [746, 394] width 499 height 15
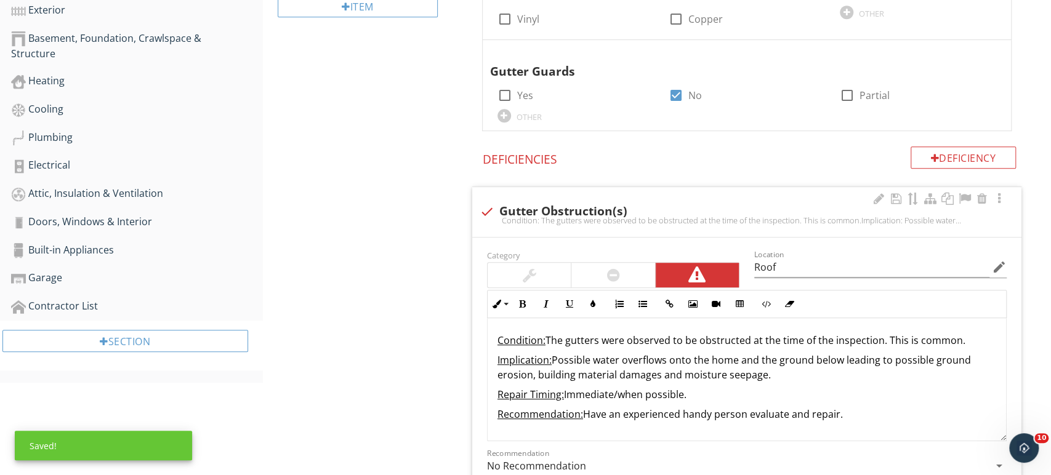
click at [624, 280] on div at bounding box center [612, 275] width 83 height 25
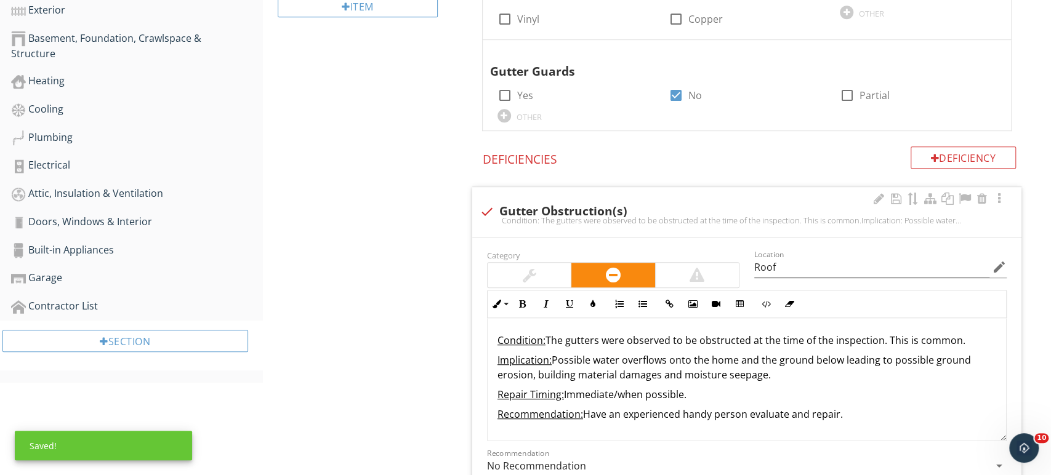
scroll to position [0, 0]
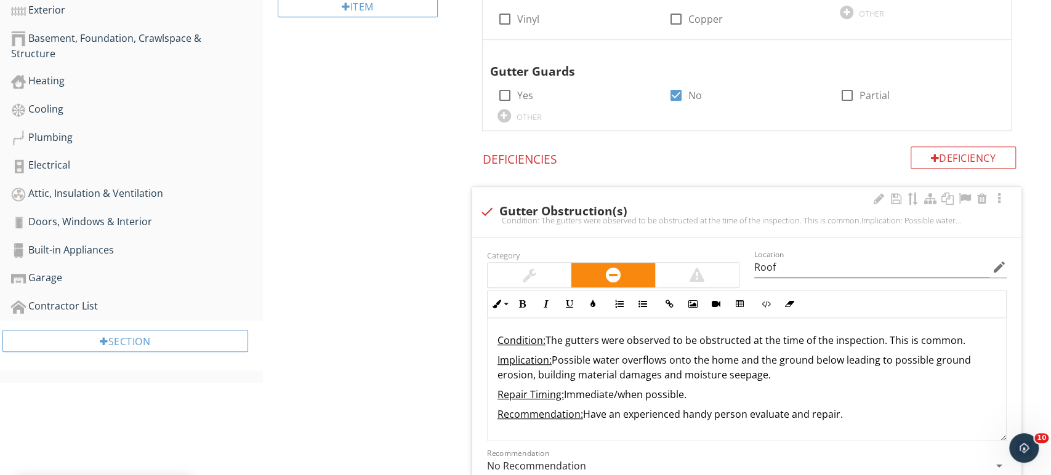
click at [722, 273] on div at bounding box center [697, 275] width 83 height 25
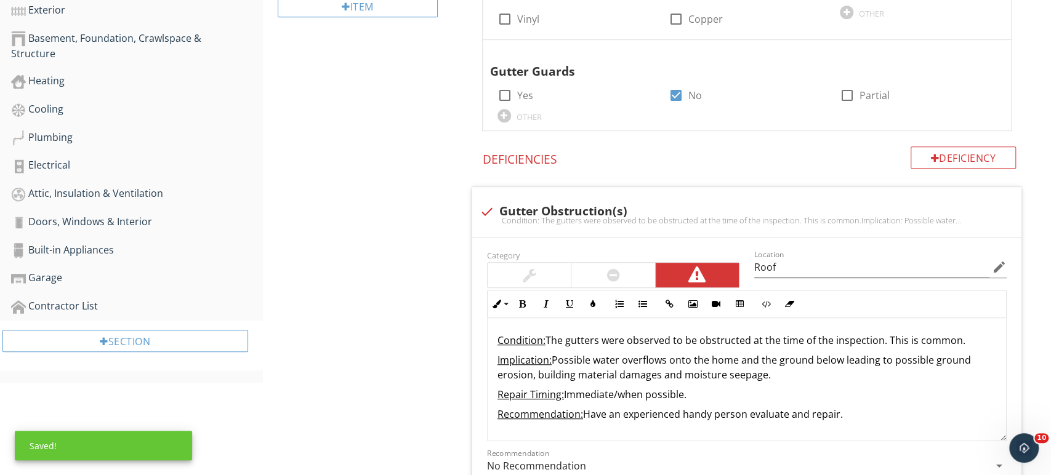
scroll to position [665, 0]
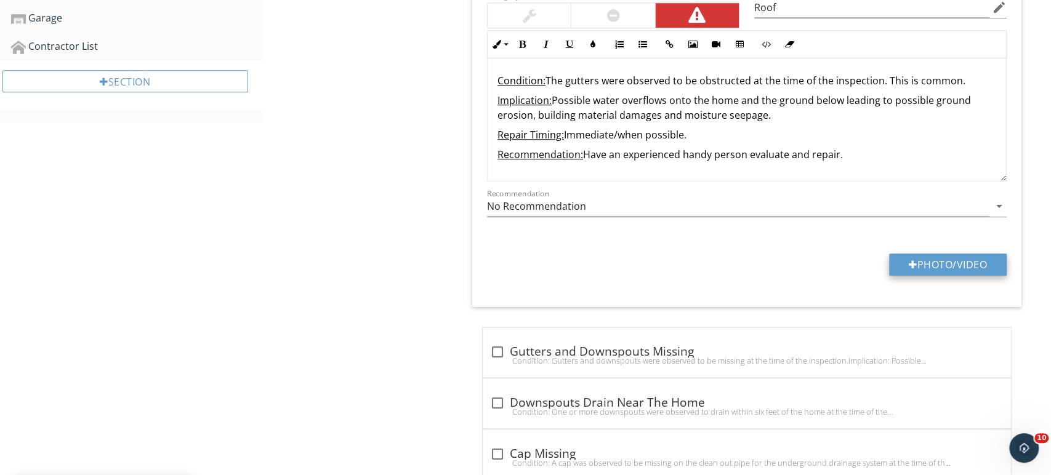
click at [899, 261] on button "Photo/Video" at bounding box center [948, 265] width 118 height 22
type input "C:\fakepath\dji_fly_20250929_094654_0_1759153614410_photo_low_quality.jpg"
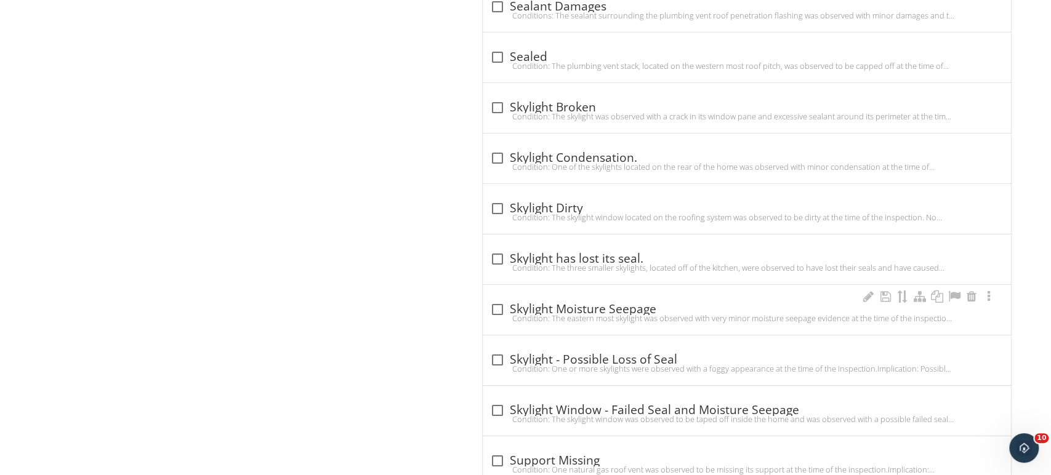
click at [625, 316] on div "check_box_outline_blank Skylight Moisture Seepage Condition: The eastern most s…" at bounding box center [746, 313] width 513 height 27
checkbox input "true"
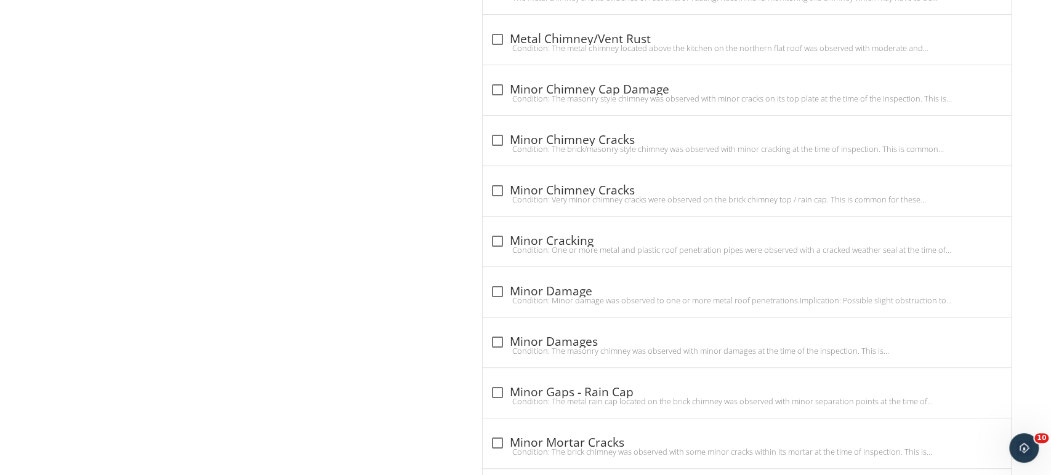
scroll to position [2370, 0]
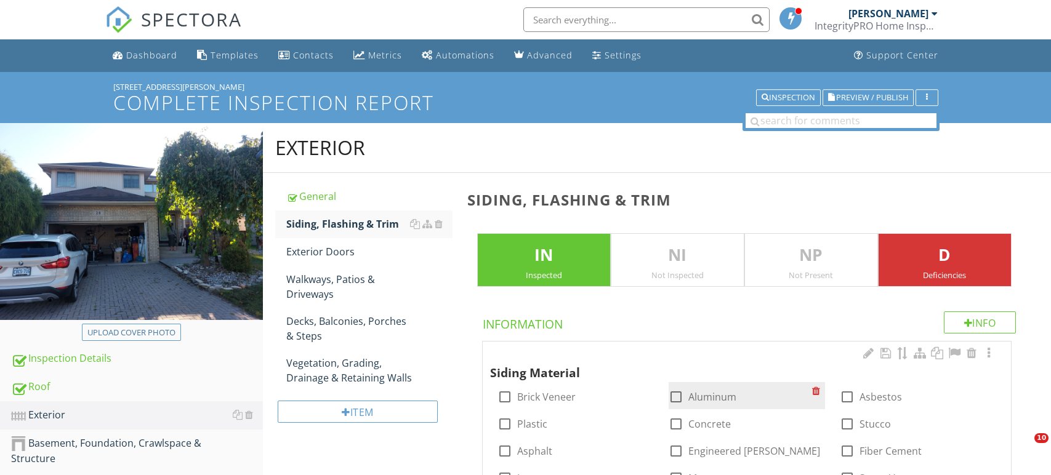
click at [712, 391] on label "Aluminum" at bounding box center [712, 397] width 48 height 12
checkbox input "true"
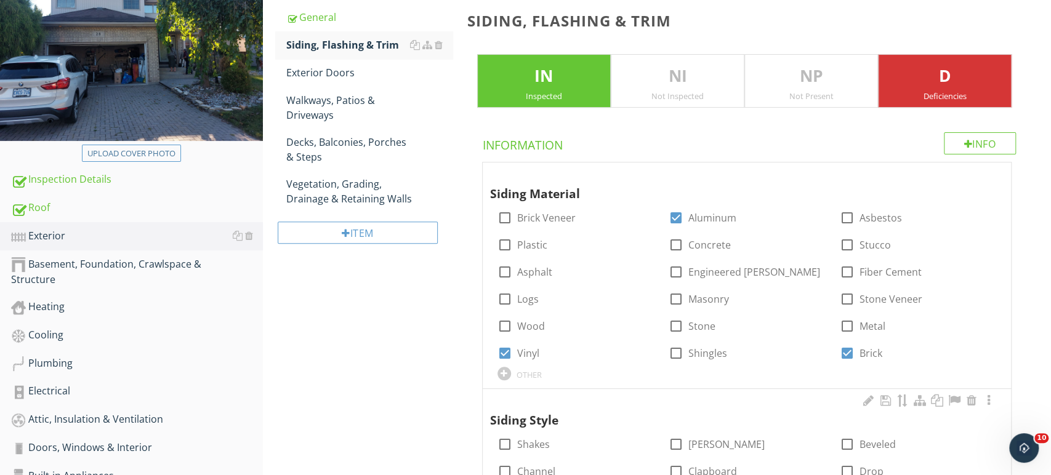
scroll to position [305, 0]
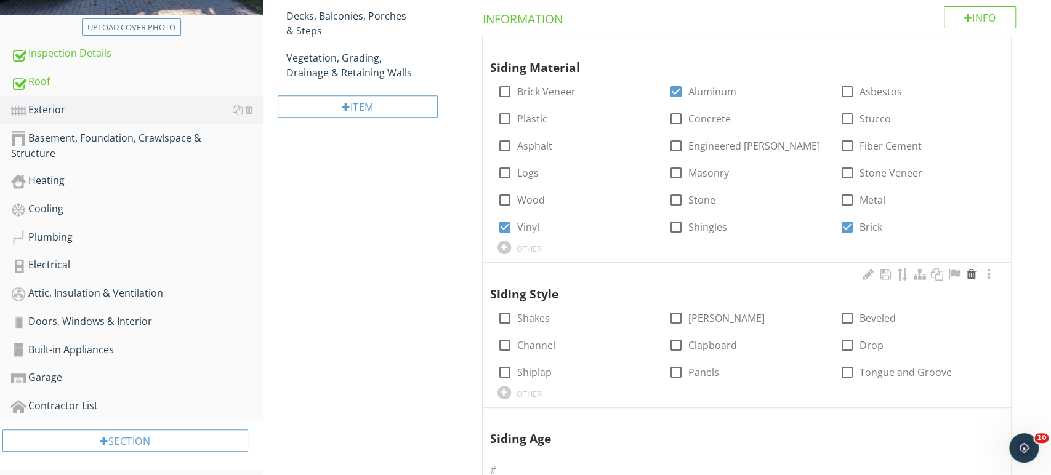
click at [970, 273] on div at bounding box center [971, 274] width 15 height 12
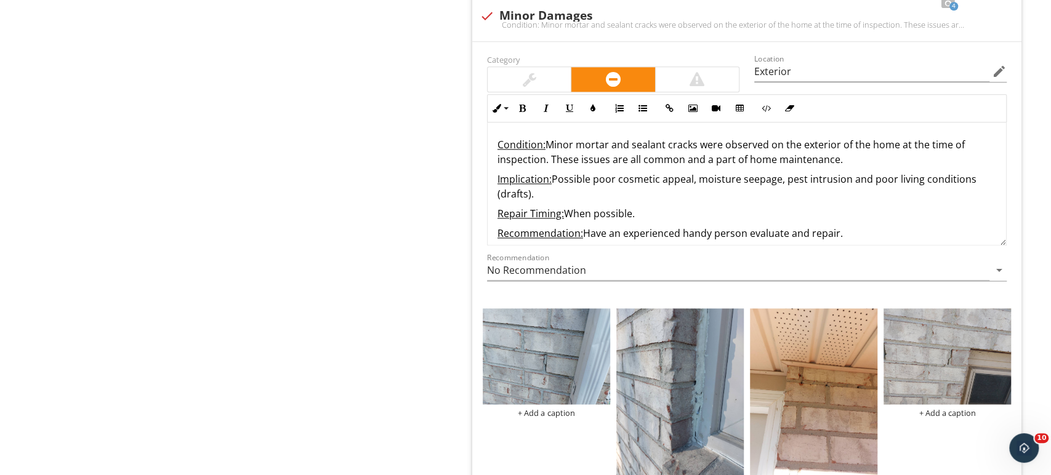
scroll to position [10, 0]
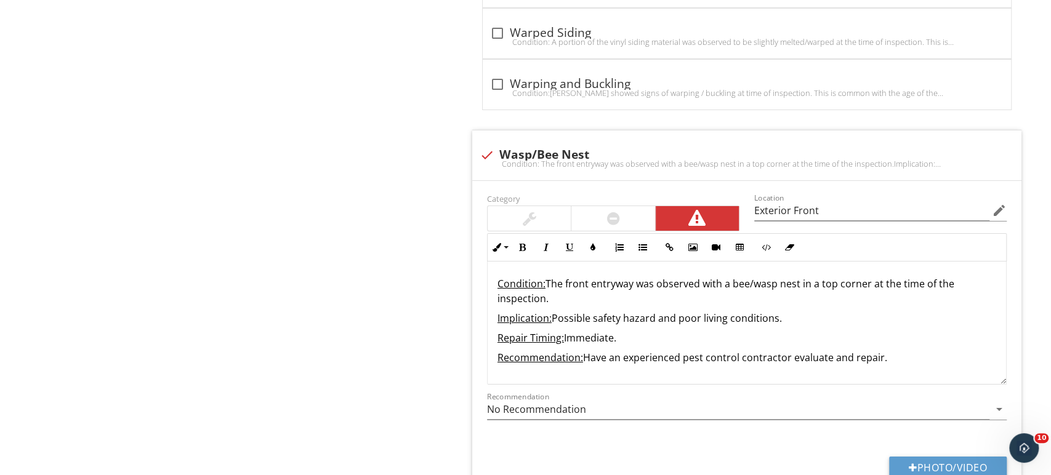
scroll to position [10, 0]
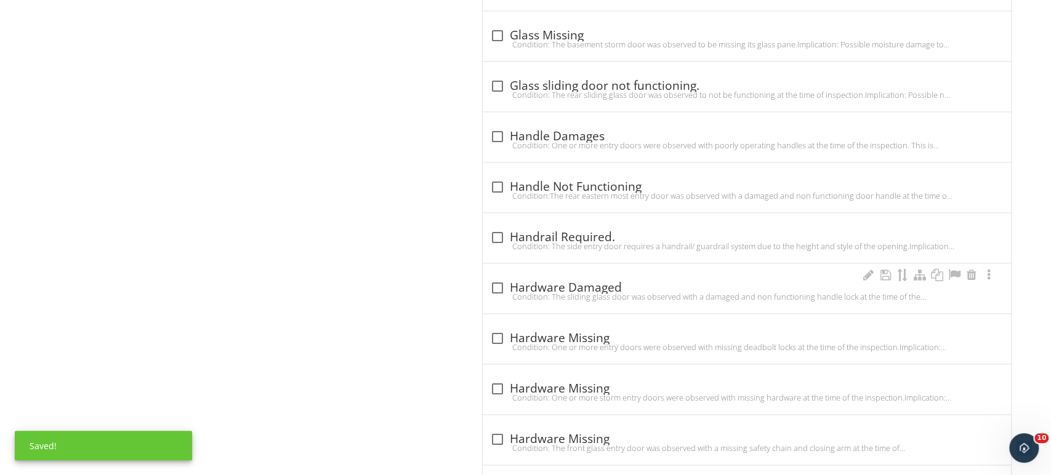
scroll to position [5066, 0]
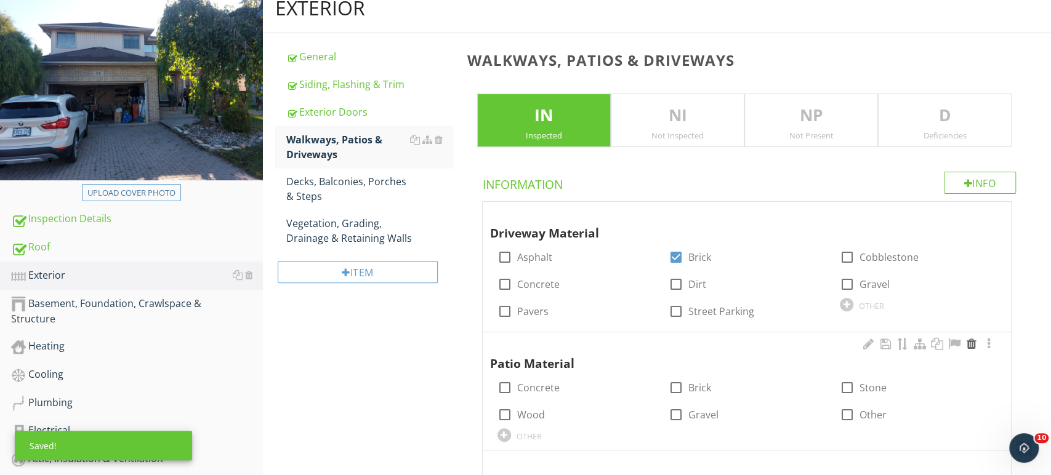
click at [970, 345] on div at bounding box center [971, 344] width 15 height 12
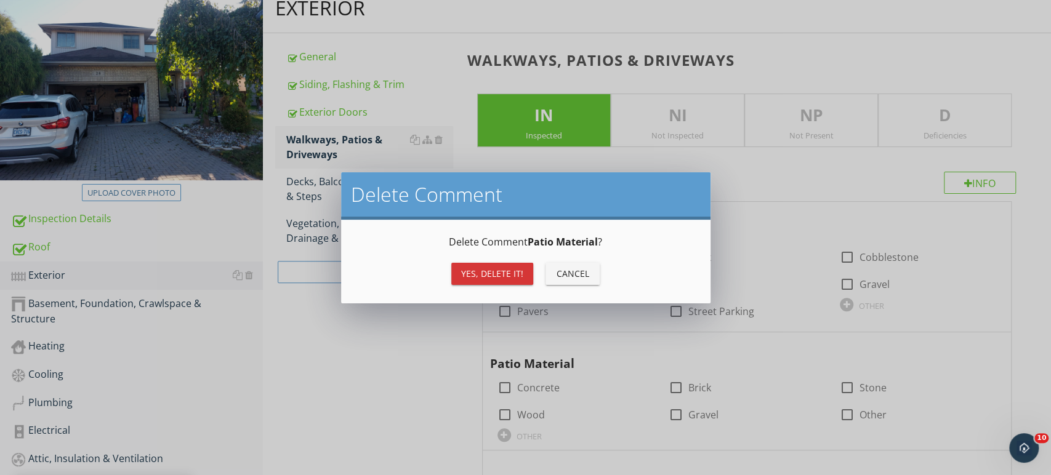
click at [481, 276] on div "Yes, Delete it!" at bounding box center [492, 273] width 62 height 13
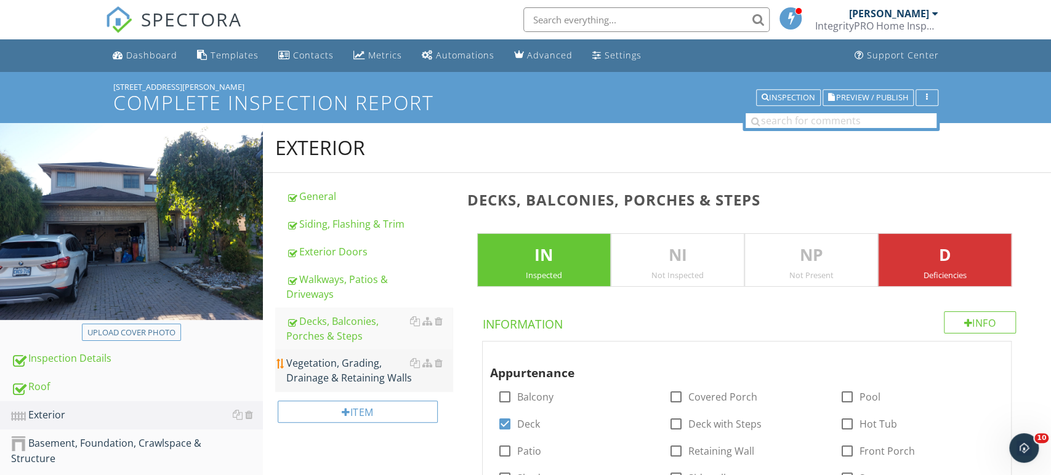
type input "Exterior Front and Rear"
click at [343, 365] on div "Vegetation, Grading, Drainage & Retaining Walls" at bounding box center [369, 371] width 166 height 30
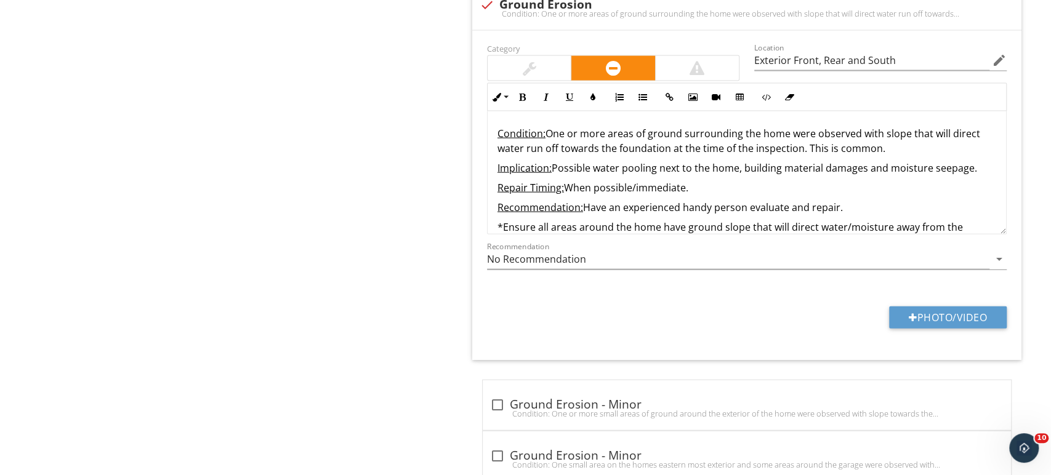
scroll to position [15, 0]
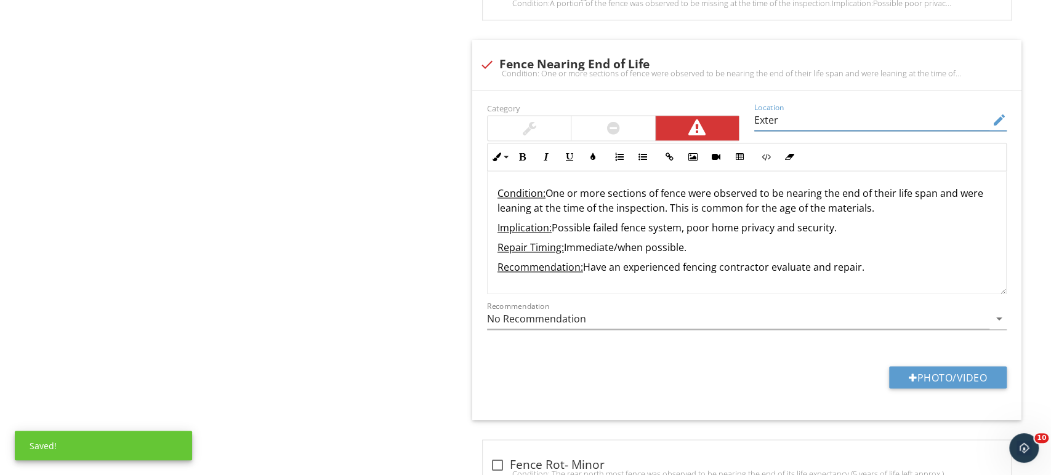
type input "Exteri"
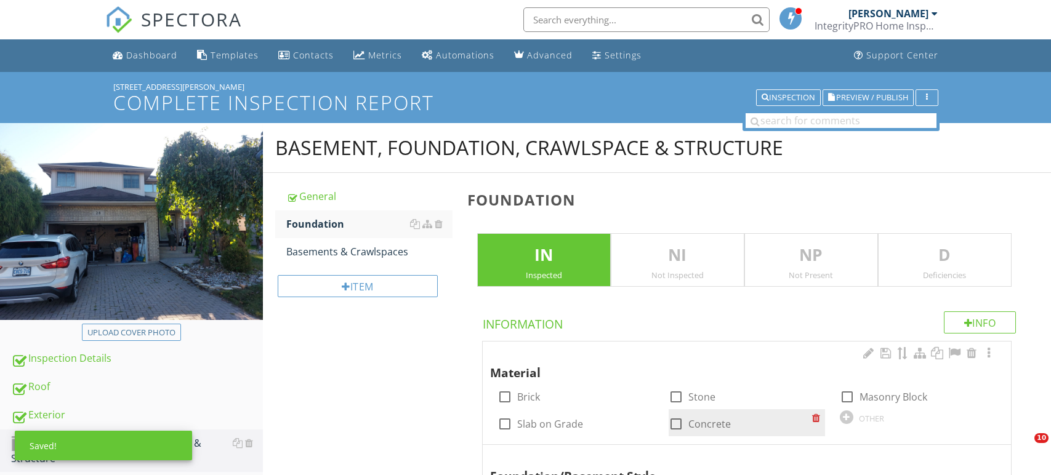
click at [703, 418] on label "Concrete" at bounding box center [709, 424] width 42 height 12
checkbox input "true"
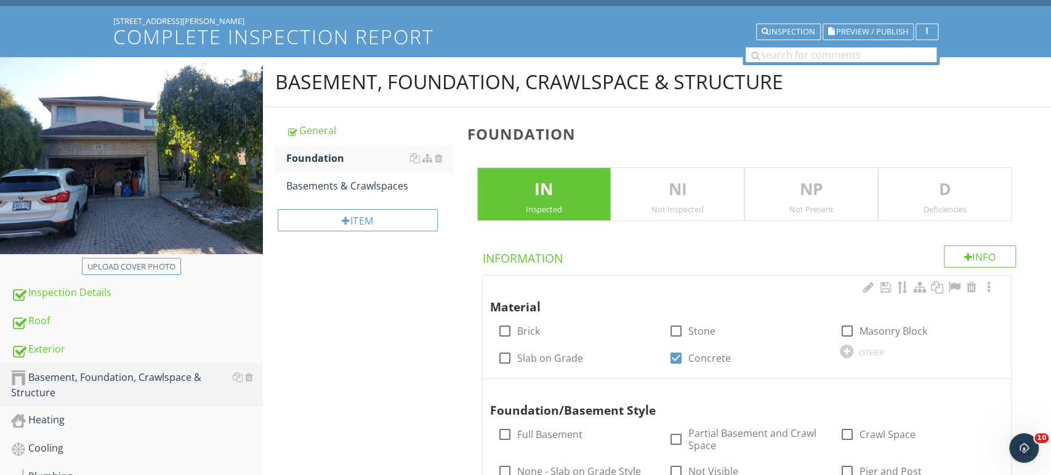
scroll to position [119, 0]
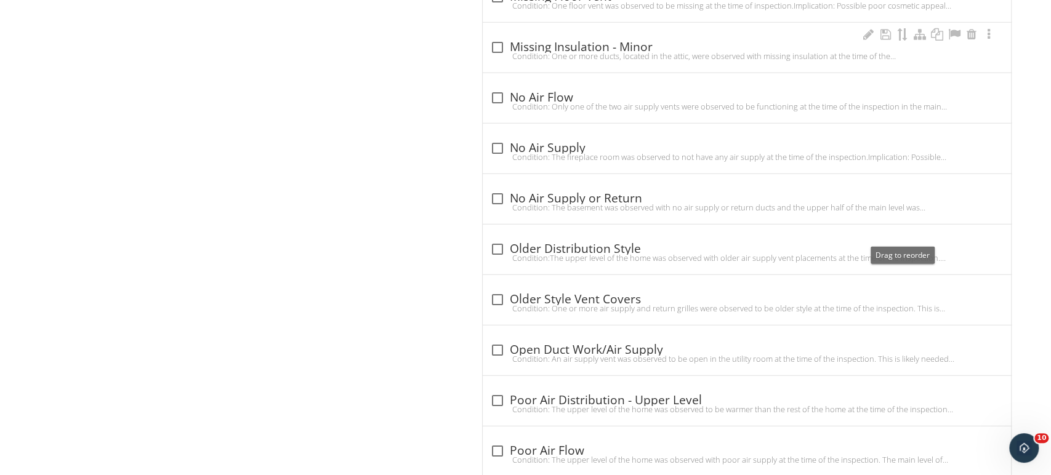
scroll to position [2158, 0]
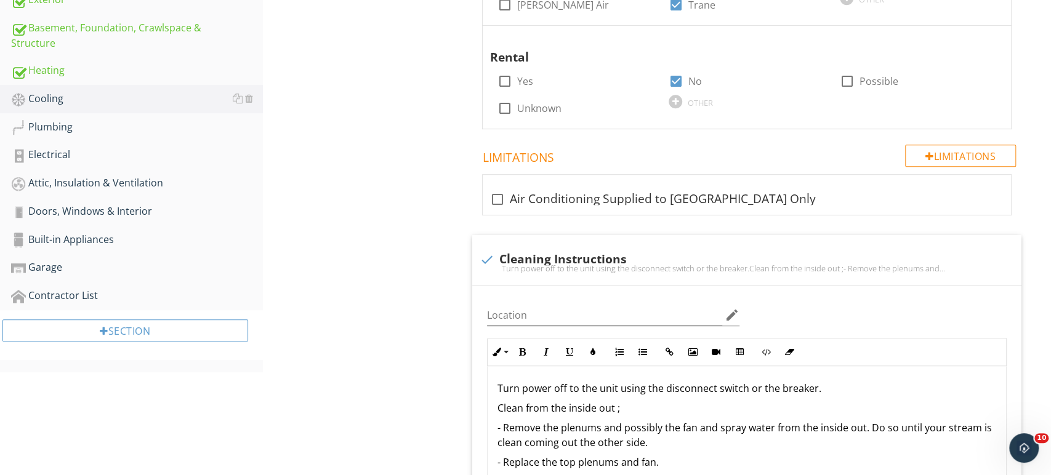
scroll to position [416, 0]
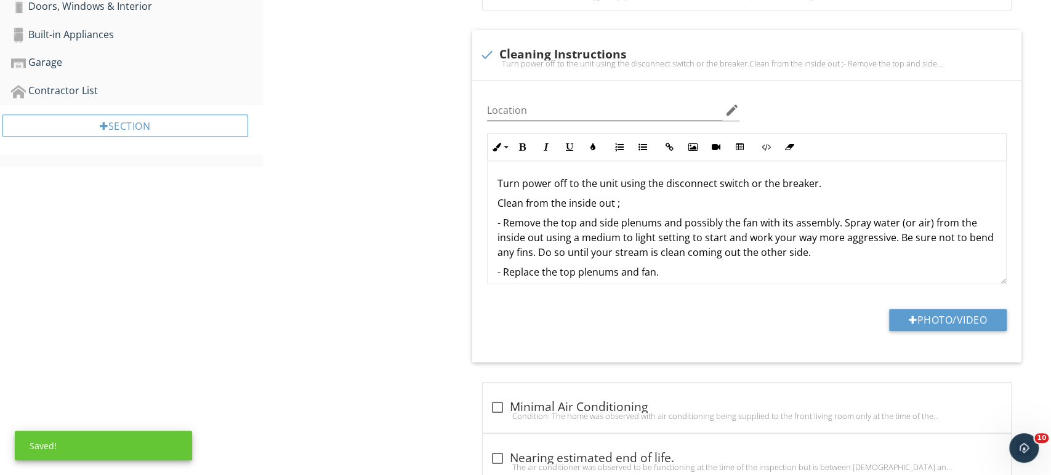
scroll to position [364, 0]
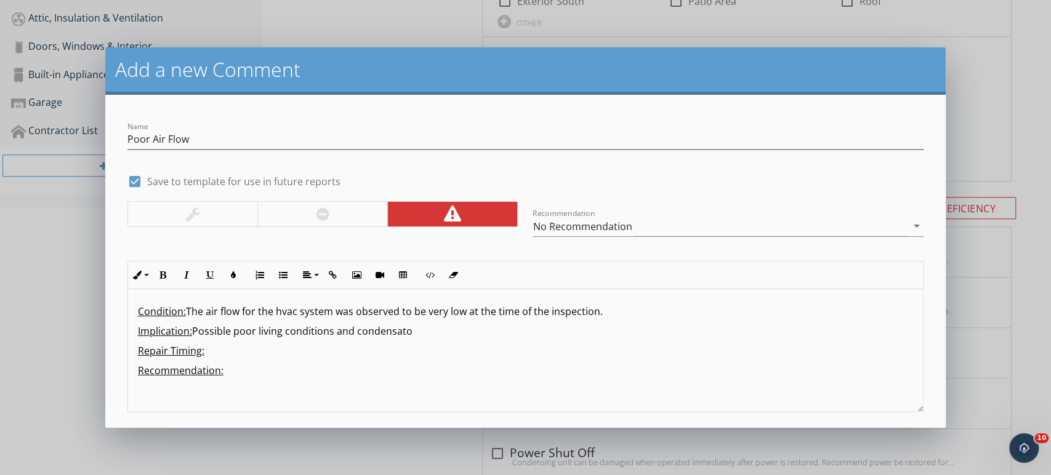
scroll to position [581, 0]
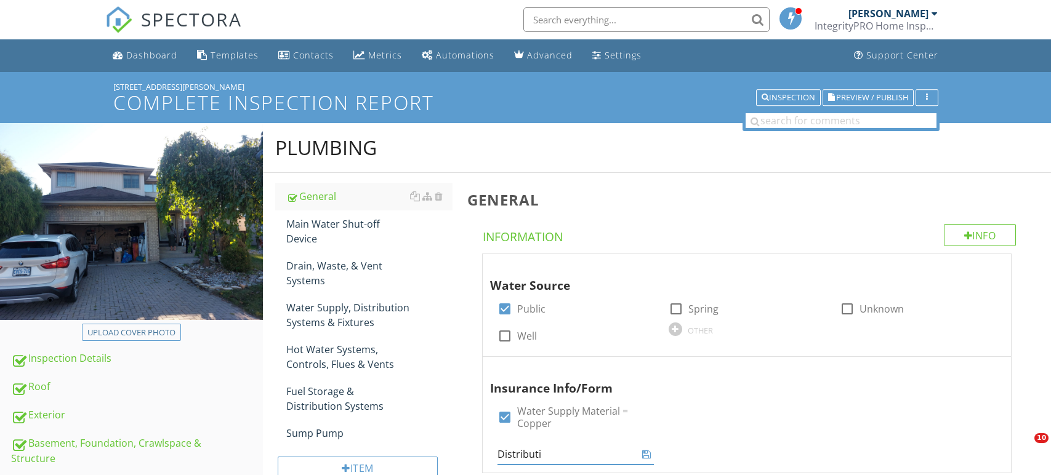
scroll to position [10, 0]
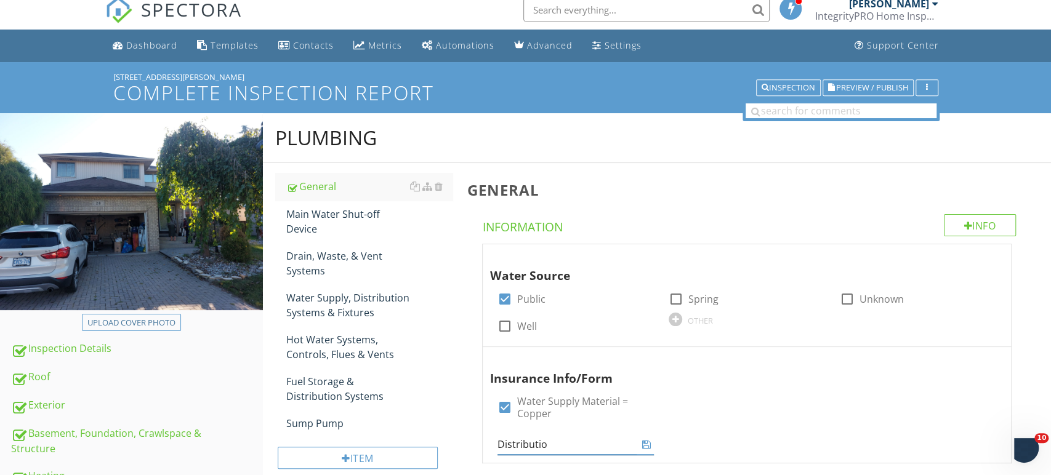
type input "Distribution"
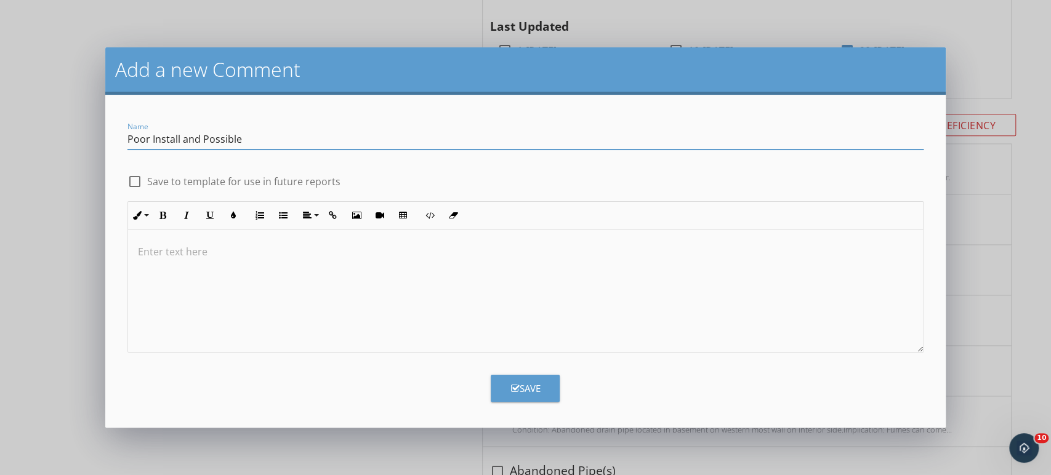
type input "Poor Install and Possible"
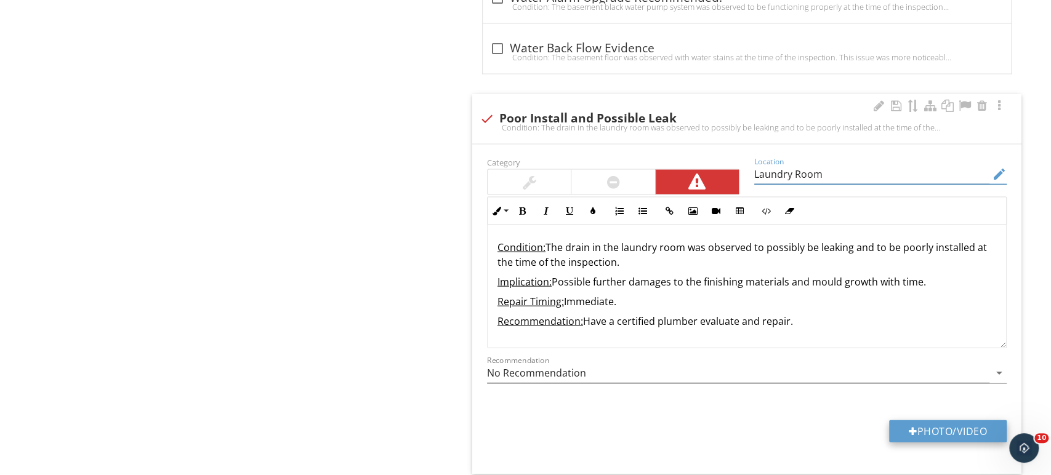
type input "Laundry Room"
click at [930, 425] on button "Photo/Video" at bounding box center [948, 431] width 118 height 22
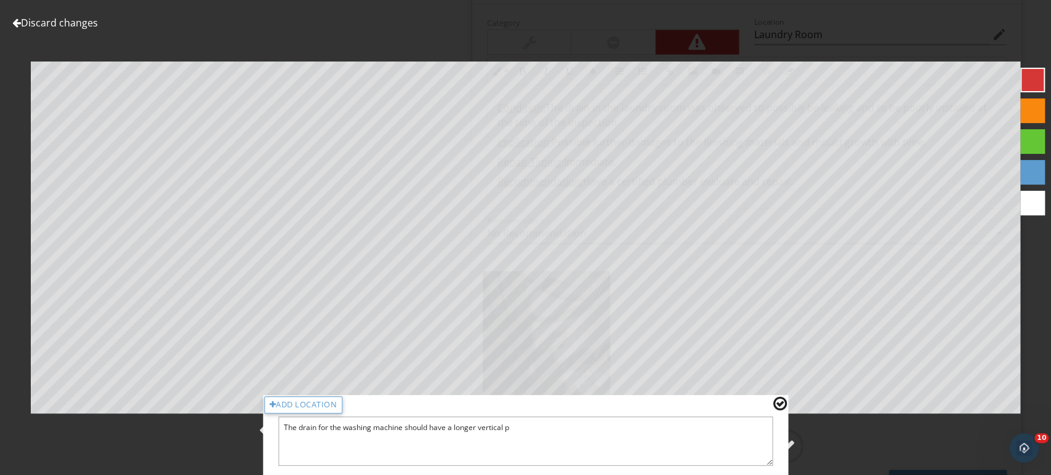
type textarea "The drain for the washing machine should have a longer vertical"
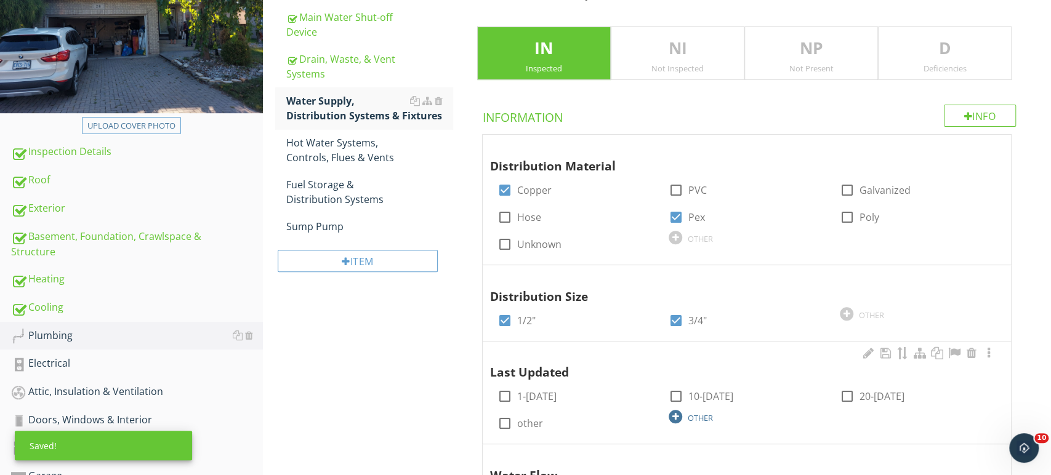
scroll to position [207, 0]
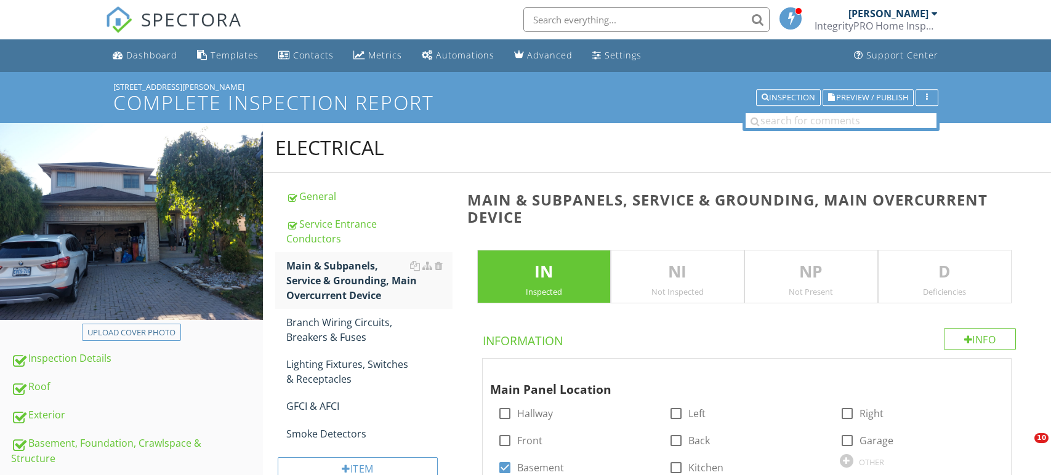
checkbox input "true"
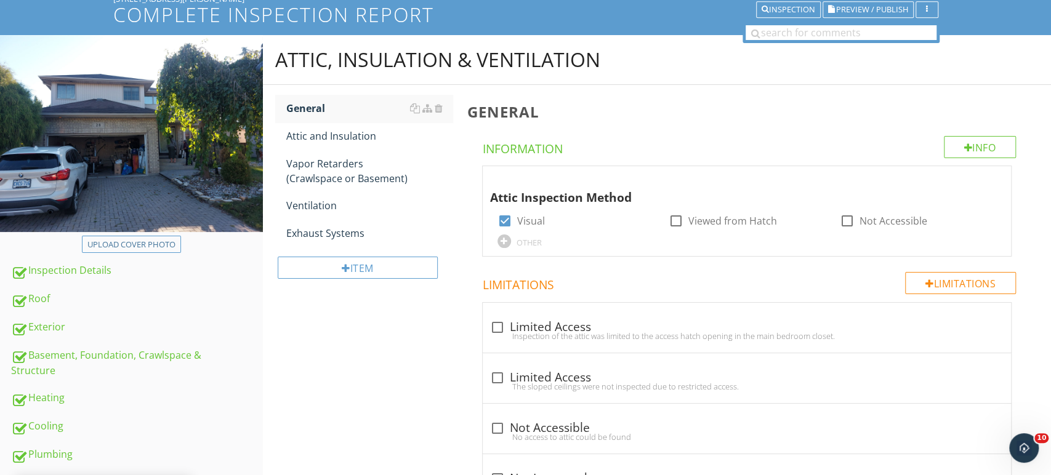
scroll to position [88, 0]
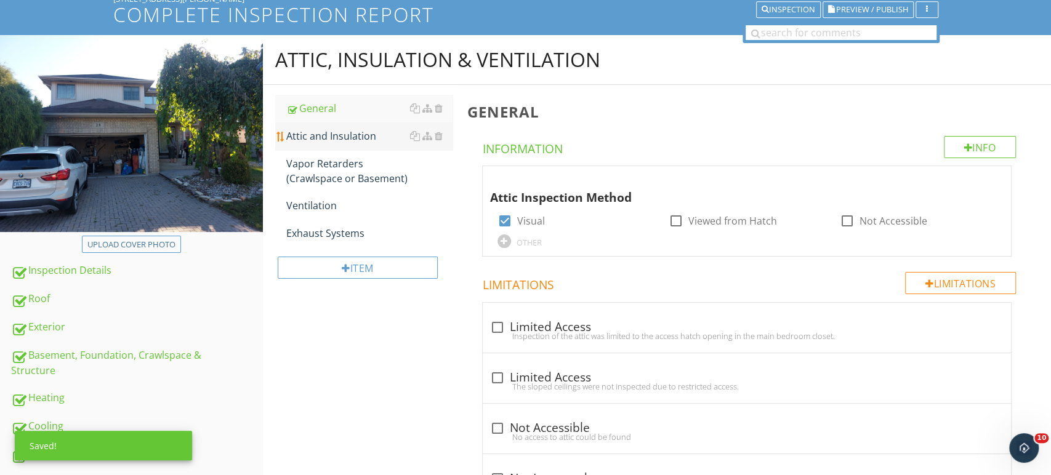
click at [314, 134] on div "Attic and Insulation" at bounding box center [369, 136] width 166 height 15
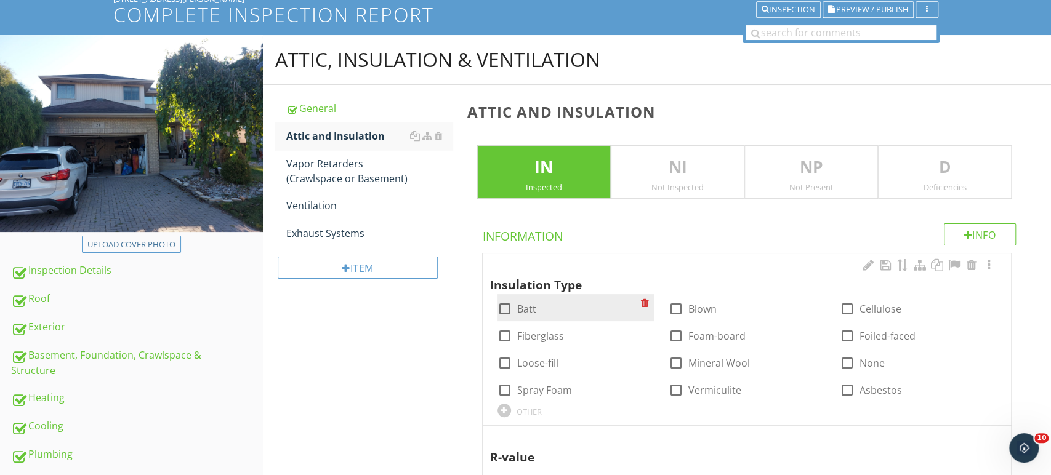
click at [531, 303] on label "Batt" at bounding box center [526, 309] width 19 height 12
checkbox input "true"
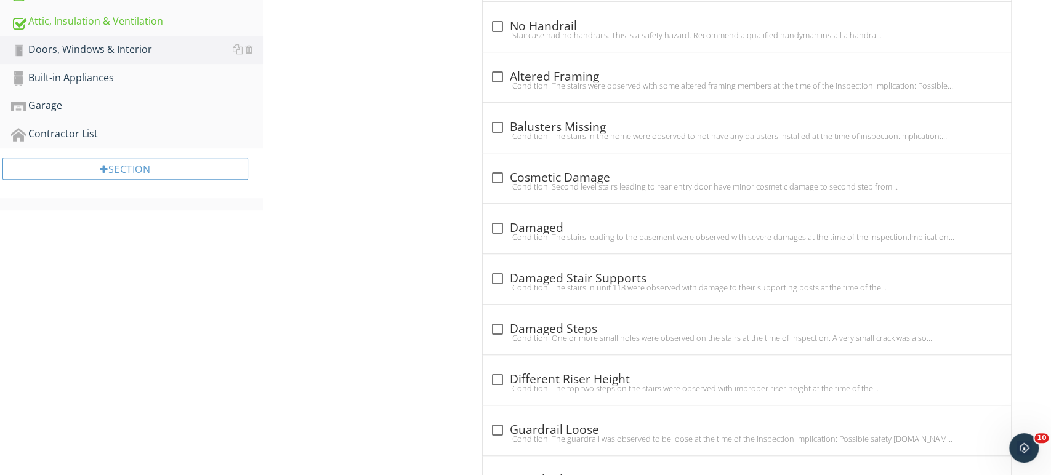
scroll to position [979, 0]
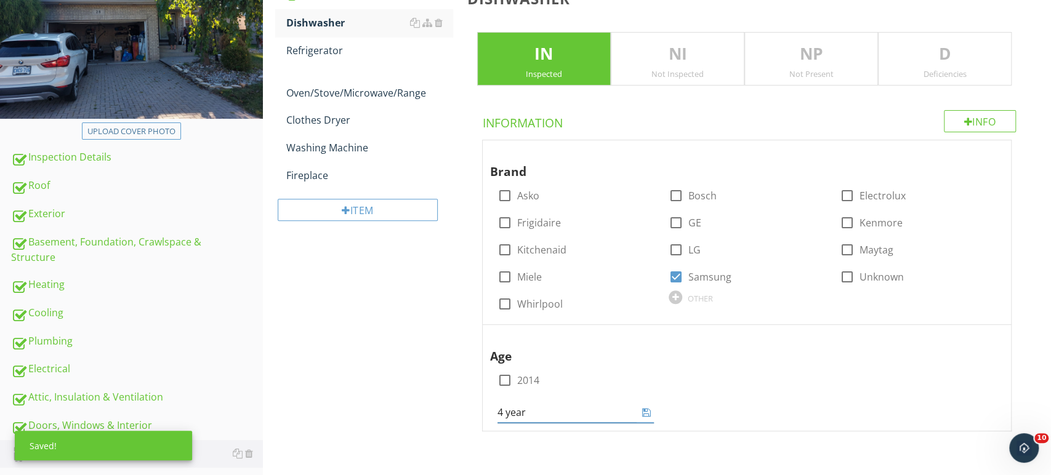
type input "4 years"
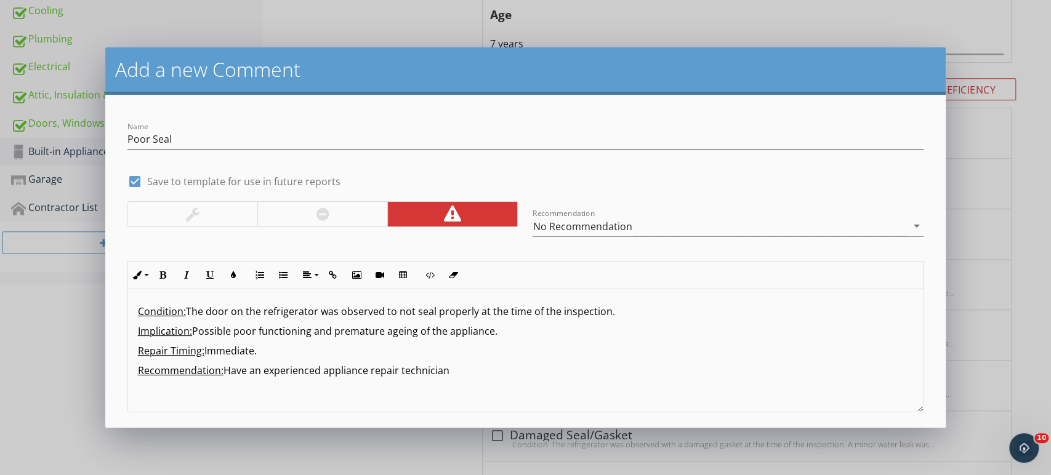
scroll to position [504, 0]
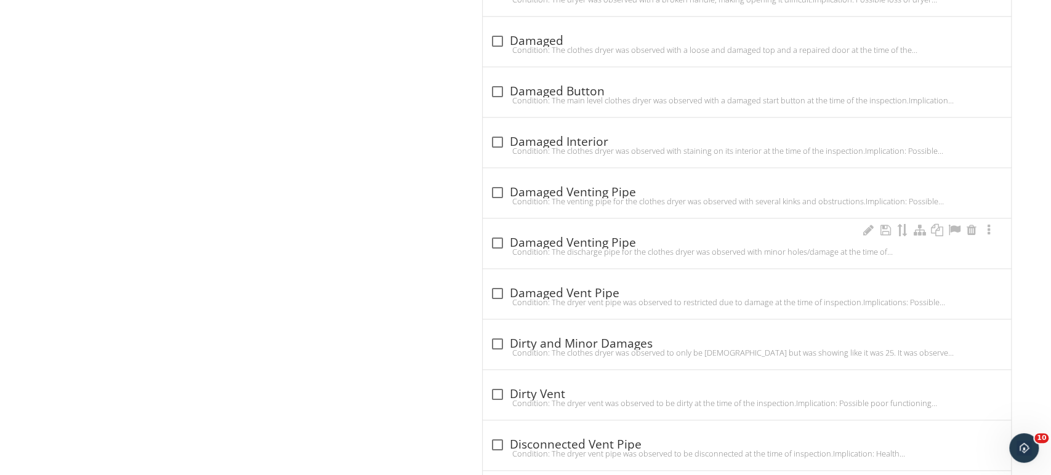
scroll to position [867, 0]
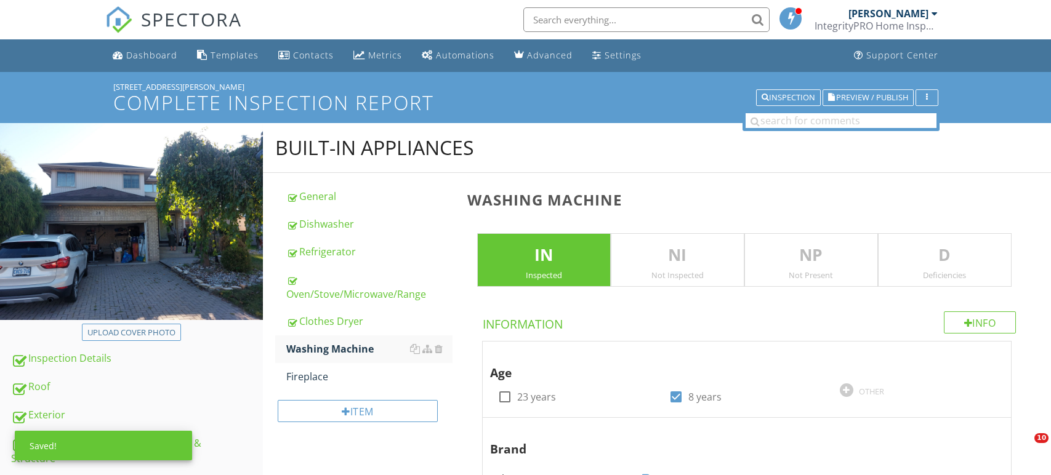
type input "s"
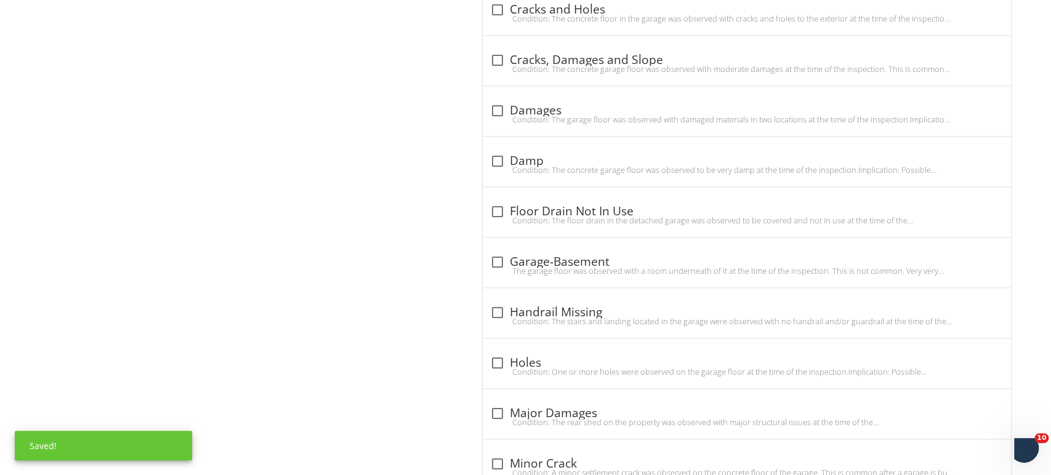
scroll to position [828, 0]
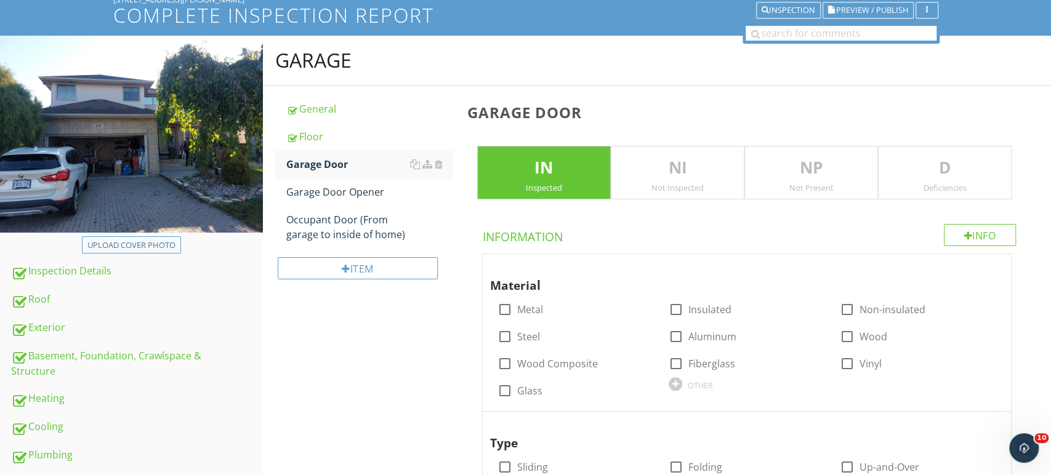
click at [935, 184] on div "Deficiencies" at bounding box center [945, 188] width 132 height 10
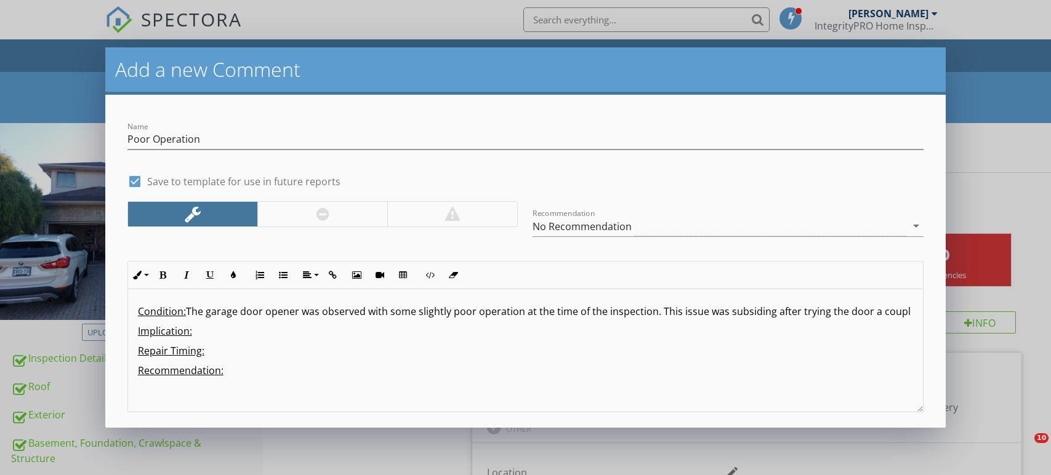
scroll to position [700, 0]
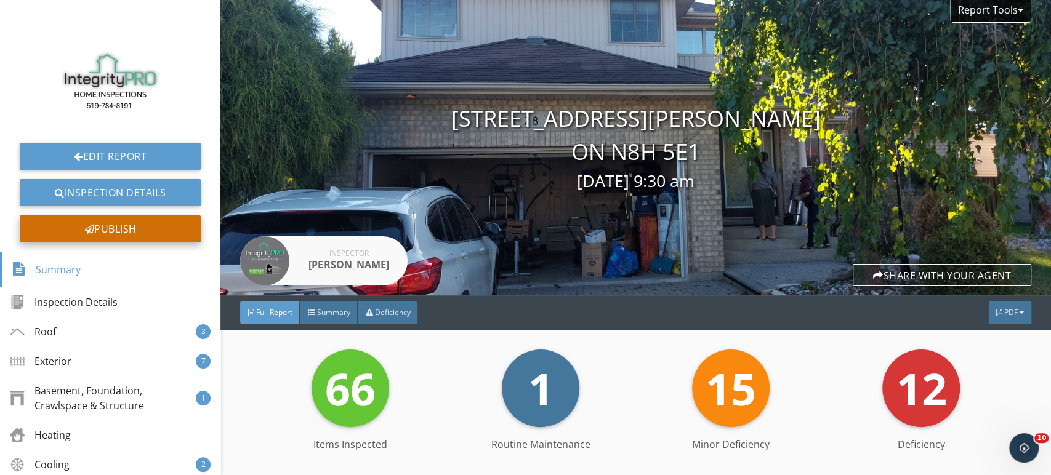
click at [114, 235] on div "Publish" at bounding box center [110, 228] width 181 height 27
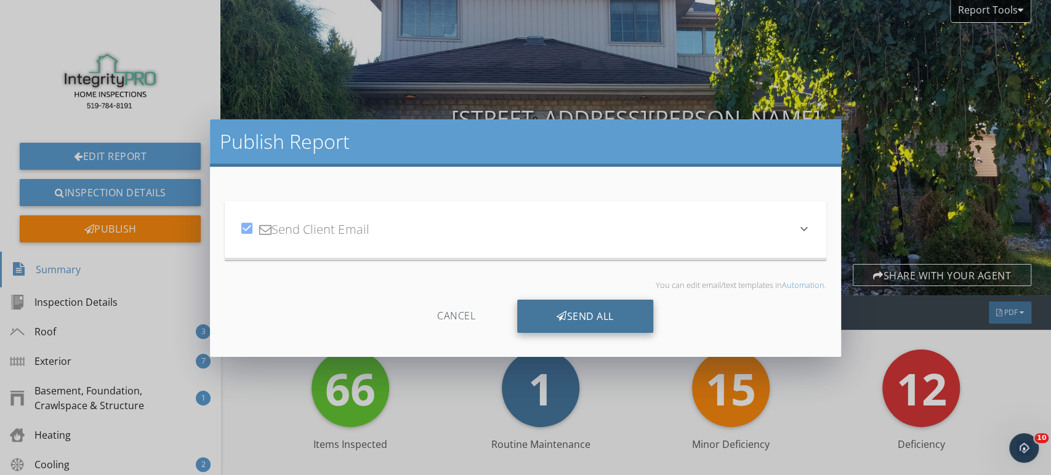
click at [589, 310] on div "Send All" at bounding box center [585, 316] width 136 height 33
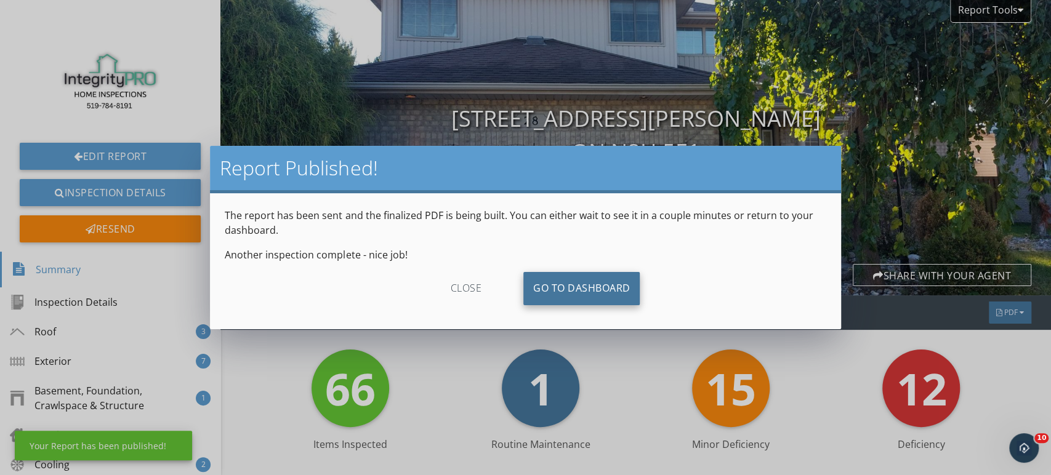
click at [575, 291] on link "Go To Dashboard" at bounding box center [581, 288] width 117 height 33
